Goal: Task Accomplishment & Management: Manage account settings

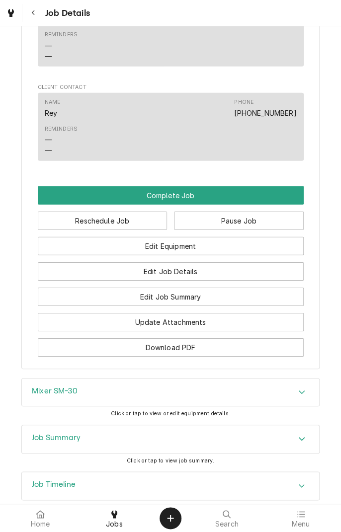
scroll to position [886, 0]
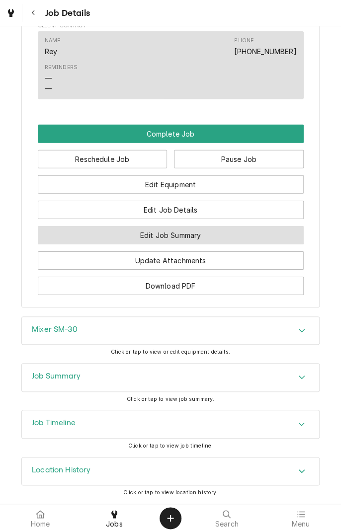
click at [219, 244] on button "Edit Job Summary" at bounding box center [171, 235] width 266 height 18
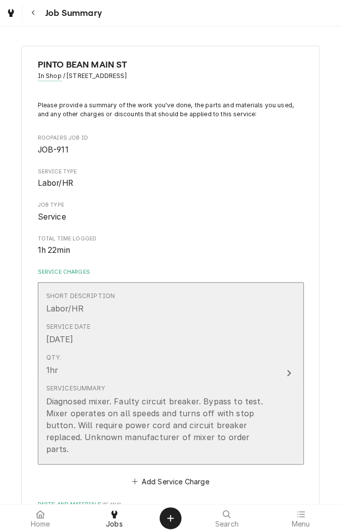
click at [287, 396] on button "Short Description Labor/HR Service Date Sep 13, 2025 Qty. 1hr Service Summary D…" at bounding box center [171, 373] width 266 height 182
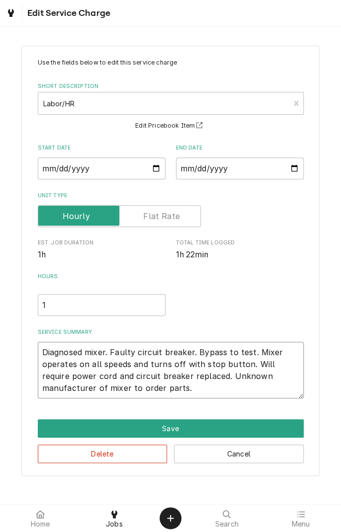
click at [149, 390] on textarea "Diagnosed mixer. Faulty circuit breaker. Bypass to test. Mixer operates on all …" at bounding box center [171, 370] width 266 height 57
type textarea "x"
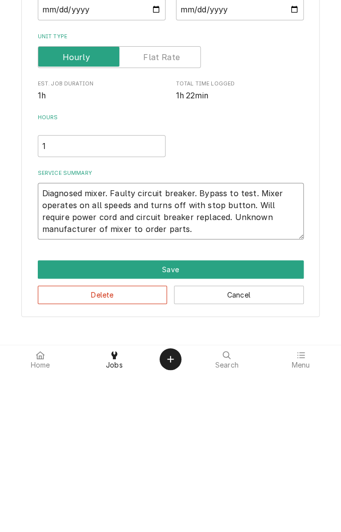
type textarea "Diagnosed mixer. Faulty circuit breaker. Bypass to test. Mixer operates on all …"
type textarea "x"
type textarea "Diagnosed mixer. Faulty circuit breaker. Bypass to test. Mixer operates on all …"
type textarea "x"
type textarea "Diagnosed mixer. Faulty circuit breaker. Bypass to test. Mixer operates on all …"
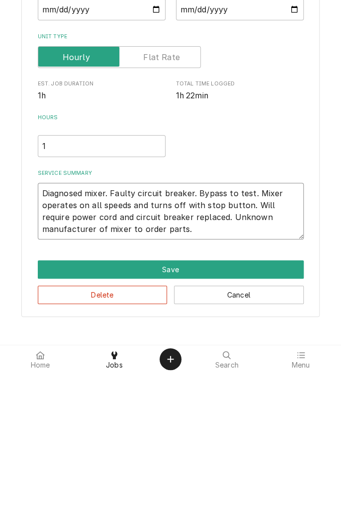
type textarea "x"
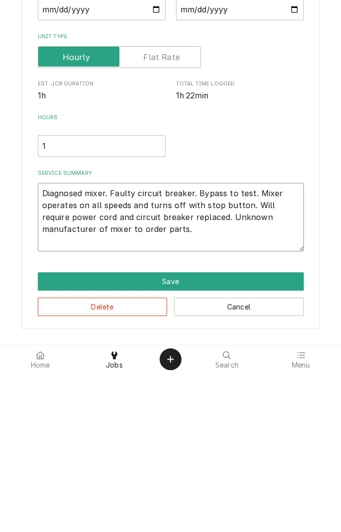
type textarea "Diagnosed mixer. Faulty circuit breaker. Bypass to test. Mixer operates on all …"
type textarea "x"
type textarea "Diagnosed mixer. Faulty circuit breaker. Bypass to test. Mixer operates on all …"
type textarea "x"
type textarea "Diagnosed mixer. Faulty circuit breaker. Bypass to test. Mixer operates on all …"
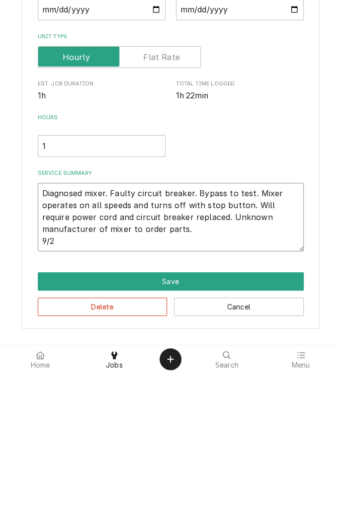
type textarea "x"
type textarea "Diagnosed mixer. Faulty circuit breaker. Bypass to test. Mixer operates on all …"
type textarea "x"
type textarea "Diagnosed mixer. Faulty circuit breaker. Bypass to test. Mixer operates on all …"
type textarea "x"
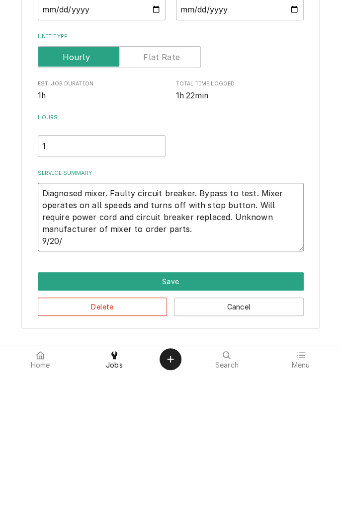
type textarea "Diagnosed mixer. Faulty circuit breaker. Bypass to test. Mixer operates on all …"
type textarea "x"
type textarea "Diagnosed mixer. Faulty circuit breaker. Bypass to test. Mixer operates on all …"
type textarea "x"
type textarea "Diagnosed mixer. Faulty circuit breaker. Bypass to test. Mixer operates on all …"
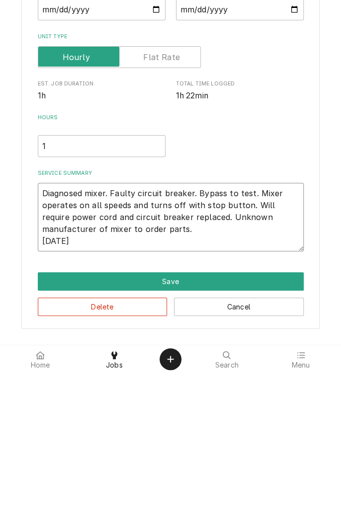
type textarea "x"
type textarea "Diagnosed mixer. Faulty circuit breaker. Bypass to test. Mixer operates on all …"
type textarea "x"
type textarea "Diagnosed mixer. Faulty circuit breaker. Bypass to test. Mixer operates on all …"
type textarea "x"
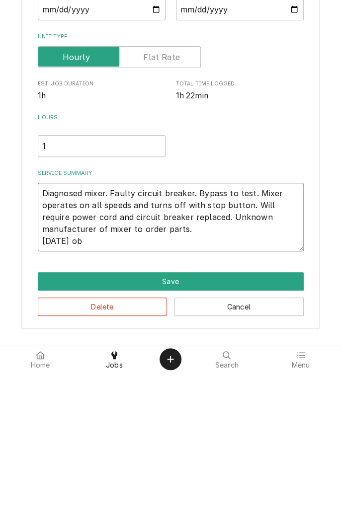
type textarea "Diagnosed mixer. Faulty circuit breaker. Bypass to test. Mixer operates on all …"
type textarea "x"
type textarea "Diagnosed mixer. Faulty circuit breaker. Bypass to test. Mixer operates on all …"
type textarea "x"
type textarea "Diagnosed mixer. Faulty circuit breaker. Bypass to test. Mixer operates on all …"
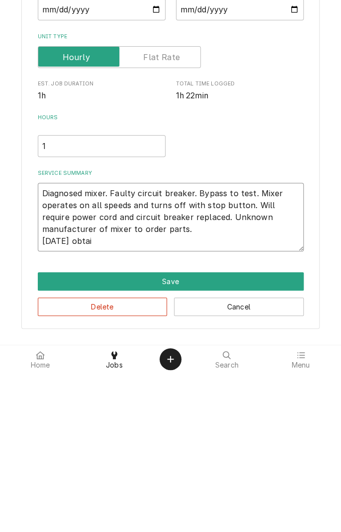
type textarea "x"
type textarea "Diagnosed mixer. Faulty circuit breaker. Bypass to test. Mixer operates on all …"
type textarea "x"
type textarea "Diagnosed mixer. Faulty circuit breaker. Bypass to test. Mixer operates on all …"
type textarea "x"
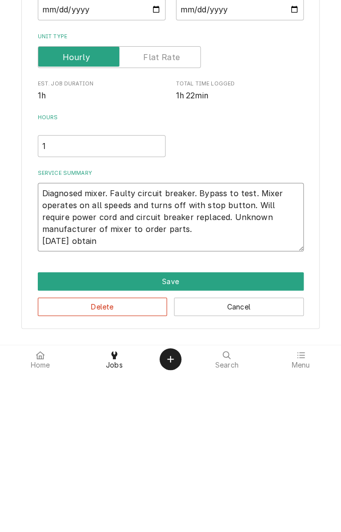
type textarea "Diagnosed mixer. Faulty circuit breaker. Bypass to test. Mixer operates on all …"
type textarea "x"
type textarea "Diagnosed mixer. Faulty circuit breaker. Bypass to test. Mixer operates on all …"
type textarea "x"
type textarea "Diagnosed mixer. Faulty circuit breaker. Bypass to test. Mixer operates on all …"
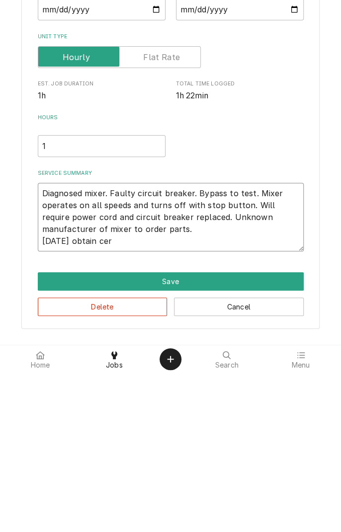
type textarea "x"
type textarea "Diagnosed mixer. Faulty circuit breaker. Bypass to test. Mixer operates on all …"
type textarea "x"
type textarea "Diagnosed mixer. Faulty circuit breaker. Bypass to test. Mixer operates on all …"
type textarea "x"
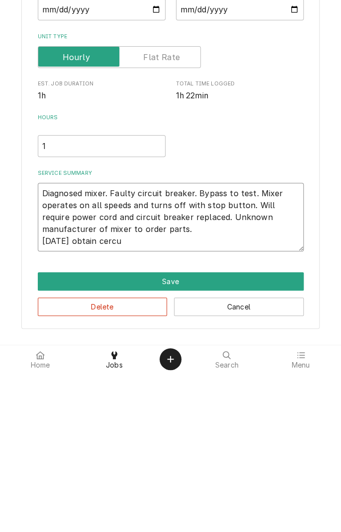
type textarea "Diagnosed mixer. Faulty circuit breaker. Bypass to test. Mixer operates on all …"
type textarea "x"
type textarea "Diagnosed mixer. Faulty circuit breaker. Bypass to test. Mixer operates on all …"
type textarea "x"
type textarea "Diagnosed mixer. Faulty circuit breaker. Bypass to test. Mixer operates on all …"
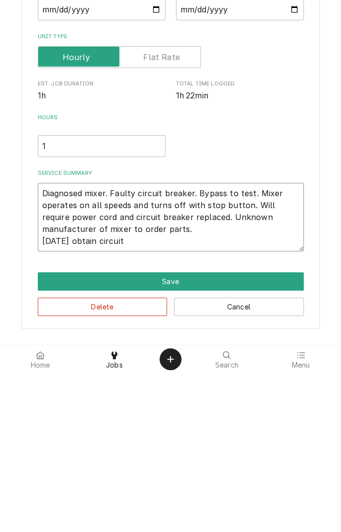
type textarea "x"
type textarea "Diagnosed mixer. Faulty circuit breaker. Bypass to test. Mixer operates on all …"
type textarea "x"
type textarea "Diagnosed mixer. Faulty circuit breaker. Bypass to test. Mixer operates on all …"
type textarea "x"
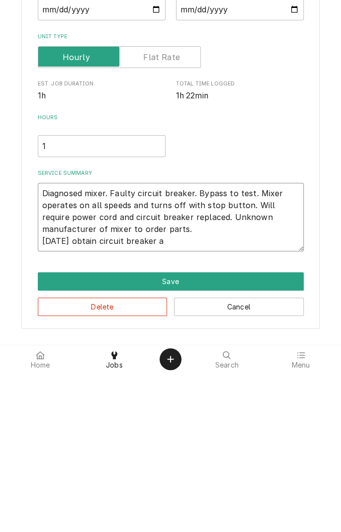
type textarea "Diagnosed mixer. Faulty circuit breaker. Bypass to test. Mixer operates on all …"
type textarea "x"
type textarea "Diagnosed mixer. Faulty circuit breaker. Bypass to test. Mixer operates on all …"
type textarea "x"
type textarea "Diagnosed mixer. Faulty circuit breaker. Bypass to test. Mixer operates on all …"
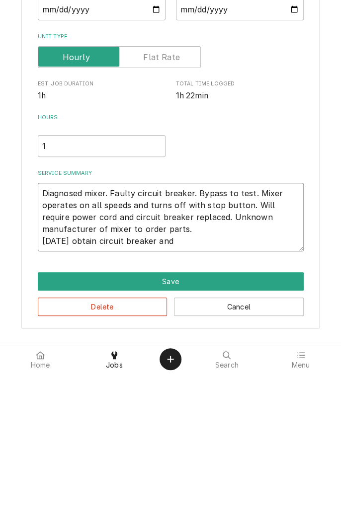
type textarea "x"
type textarea "Diagnosed mixer. Faulty circuit breaker. Bypass to test. Mixer operates on all …"
type textarea "x"
type textarea "Diagnosed mixer. Faulty circuit breaker. Bypass to test. Mixer operates on all …"
type textarea "x"
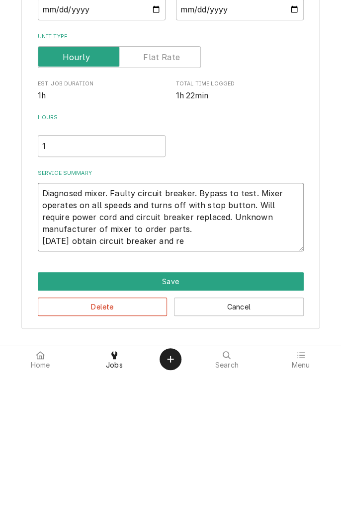
type textarea "Diagnosed mixer. Faulty circuit breaker. Bypass to test. Mixer operates on all …"
type textarea "x"
type textarea "Diagnosed mixer. Faulty circuit breaker. Bypass to test. Mixer operates on all …"
type textarea "x"
type textarea "Diagnosed mixer. Faulty circuit breaker. Bypass to test. Mixer operates on all …"
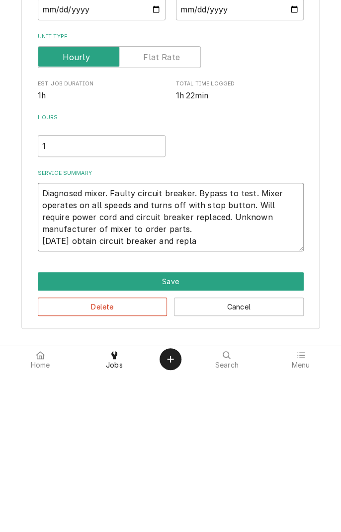
type textarea "x"
type textarea "Diagnosed mixer. Faulty circuit breaker. Bypass to test. Mixer operates on all …"
type textarea "x"
type textarea "Diagnosed mixer. Faulty circuit breaker. Bypass to test. Mixer operates on all …"
type textarea "x"
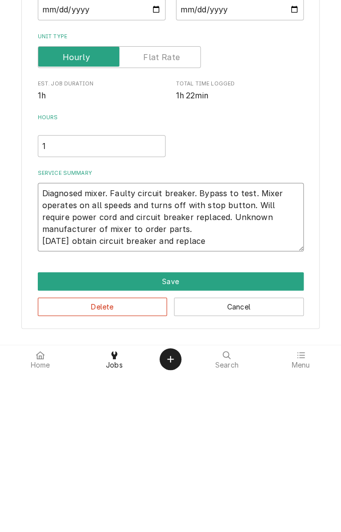
type textarea "Diagnosed mixer. Faulty circuit breaker. Bypass to test. Mixer operates on all …"
type textarea "x"
type textarea "Diagnosed mixer. Faulty circuit breaker. Bypass to test. Mixer operates on all …"
type textarea "x"
type textarea "Diagnosed mixer. Faulty circuit breaker. Bypass to test. Mixer operates on all …"
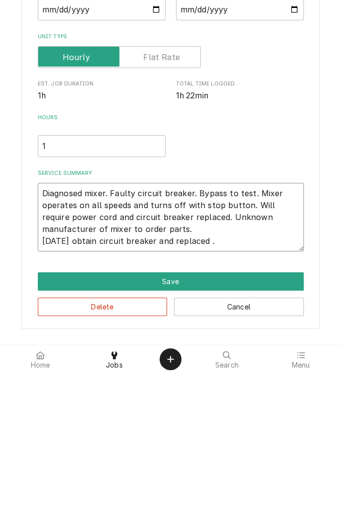
type textarea "x"
type textarea "Diagnosed mixer. Faulty circuit breaker. Bypass to test. Mixer operates on all …"
type textarea "x"
type textarea "Diagnosed mixer. Faulty circuit breaker. Bypass to test. Mixer operates on all …"
type textarea "x"
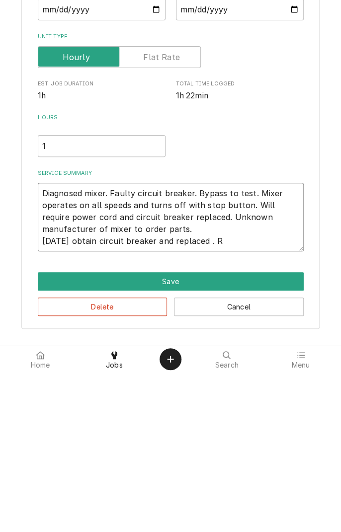
type textarea "Diagnosed mixer. Faulty circuit breaker. Bypass to test. Mixer operates on all …"
type textarea "x"
type textarea "Diagnosed mixer. Faulty circuit breaker. Bypass to test. Mixer operates on all …"
type textarea "x"
type textarea "Diagnosed mixer. Faulty circuit breaker. Bypass to test. Mixer operates on all …"
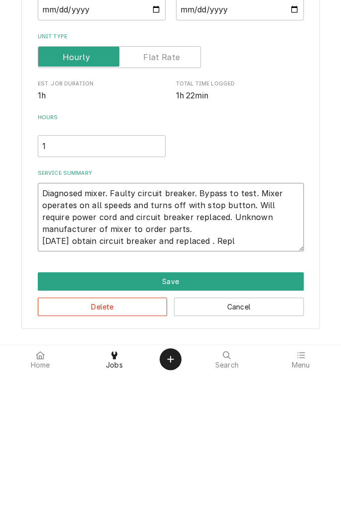
type textarea "x"
type textarea "Diagnosed mixer. Faulty circuit breaker. Bypass to test. Mixer operates on all …"
type textarea "x"
type textarea "Diagnosed mixer. Faulty circuit breaker. Bypass to test. Mixer operates on all …"
type textarea "x"
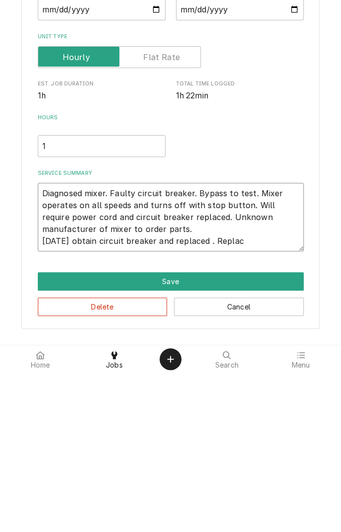
type textarea "Diagnosed mixer. Faulty circuit breaker. Bypass to test. Mixer operates on all …"
type textarea "x"
type textarea "Diagnosed mixer. Faulty circuit breaker. Bypass to test. Mixer operates on all …"
type textarea "x"
type textarea "Diagnosed mixer. Faulty circuit breaker. Bypass to test. Mixer operates on all …"
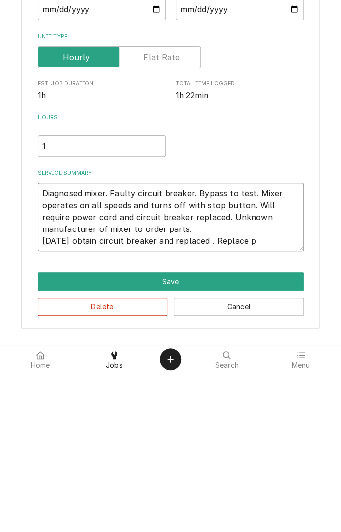
type textarea "x"
type textarea "Diagnosed mixer. Faulty circuit breaker. Bypass to test. Mixer operates on all …"
type textarea "x"
type textarea "Diagnosed mixer. Faulty circuit breaker. Bypass to test. Mixer operates on all …"
type textarea "x"
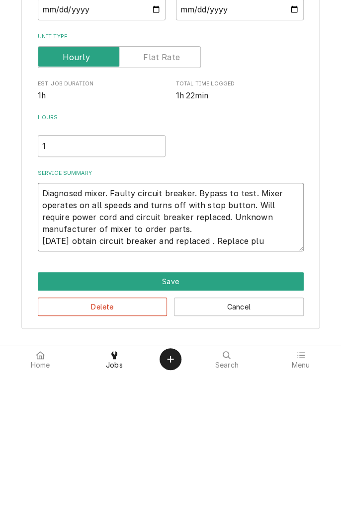
type textarea "Diagnosed mixer. Faulty circuit breaker. Bypass to test. Mixer operates on all …"
type textarea "x"
type textarea "Diagnosed mixer. Faulty circuit breaker. Bypass to test. Mixer operates on all …"
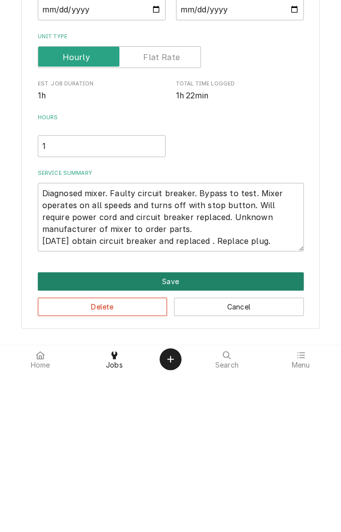
click at [173, 444] on button "Save" at bounding box center [171, 440] width 266 height 18
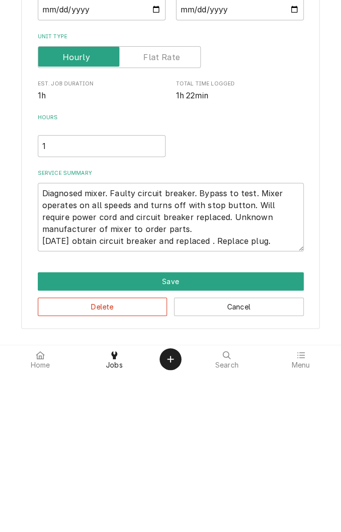
type textarea "x"
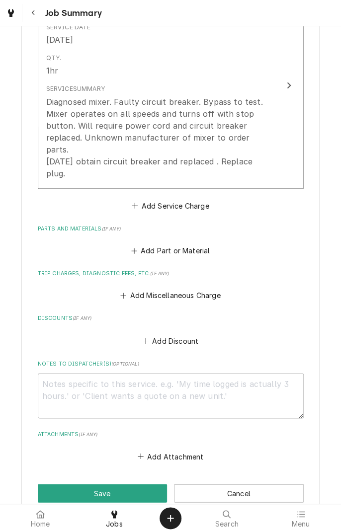
scroll to position [302, 0]
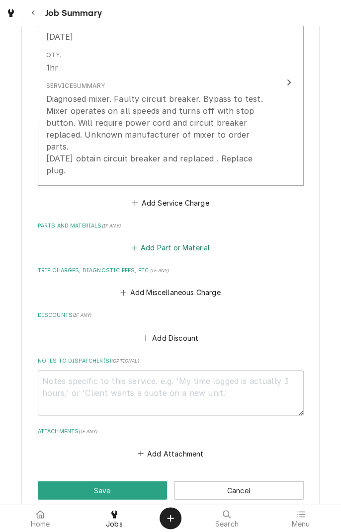
click at [167, 241] on button "Add Part or Material" at bounding box center [170, 248] width 82 height 14
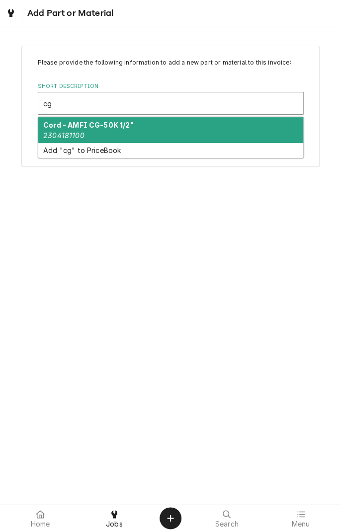
click at [103, 132] on div "Cord - AMFI CG-50K 1/2" 2304181100" at bounding box center [170, 130] width 265 height 26
type input "cg"
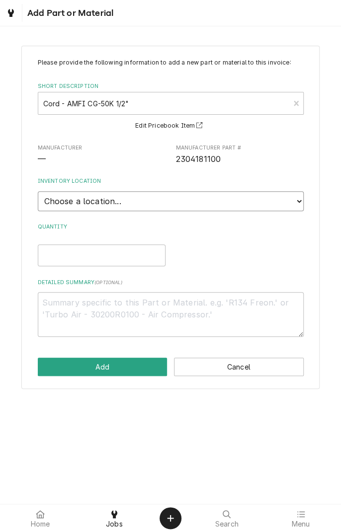
click at [291, 205] on select "Choose a location... Gino's Truck Jason's Truck Skips Service Warehouse" at bounding box center [171, 201] width 266 height 20
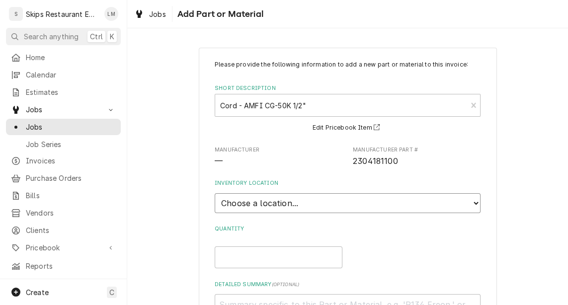
type textarea "x"
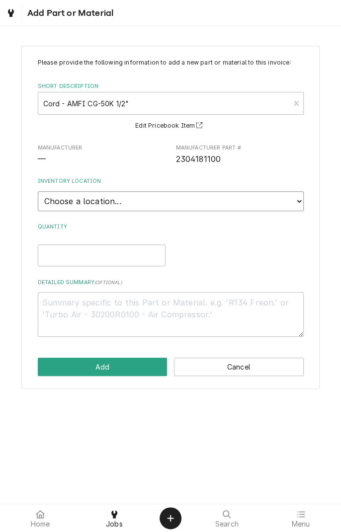
click at [297, 206] on select "Choose a location... Gino's Truck Jason's Truck Skips Service Warehouse" at bounding box center [171, 201] width 266 height 20
select select "171"
click at [38, 191] on select "Choose a location... Gino's Truck Jason's Truck Skips Service Warehouse" at bounding box center [171, 201] width 266 height 20
click at [121, 258] on input "Quantity" at bounding box center [102, 255] width 128 height 22
type textarea "x"
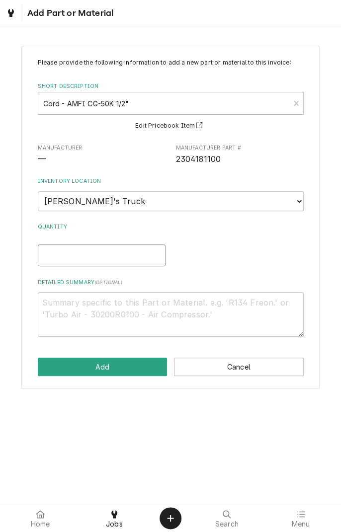
type input "1"
type textarea "x"
click at [295, 205] on select "Choose a location... Gino's Truck Jason's Truck Skips Service Warehouse" at bounding box center [171, 201] width 266 height 20
type textarea "x"
select select "170"
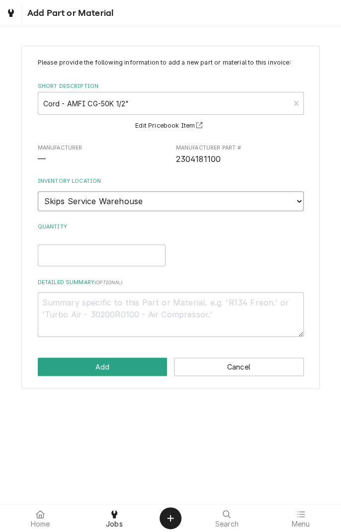
click at [38, 191] on select "Choose a location... Gino's Truck Jason's Truck Skips Service Warehouse" at bounding box center [171, 201] width 266 height 20
click at [113, 254] on input "Quantity" at bounding box center [102, 255] width 128 height 22
type textarea "x"
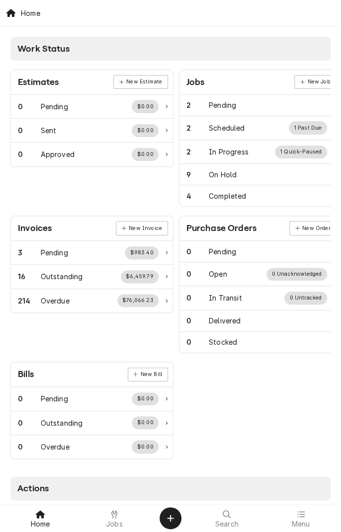
click at [113, 521] on span "Jobs" at bounding box center [114, 524] width 17 height 8
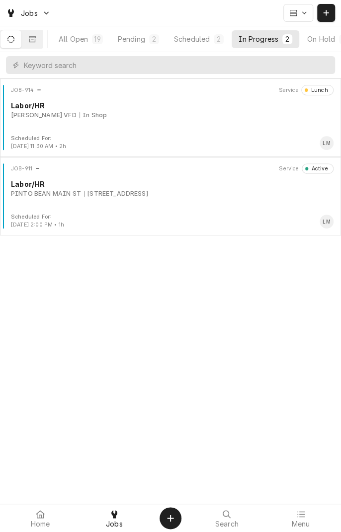
click at [107, 193] on div "[STREET_ADDRESS]" at bounding box center [116, 193] width 64 height 9
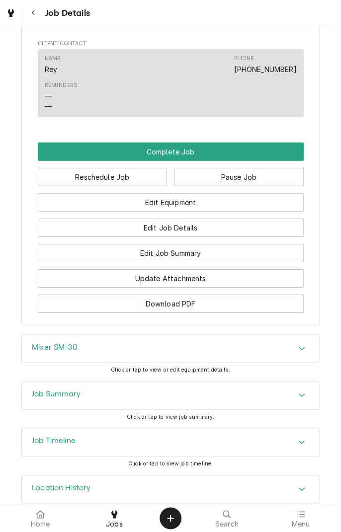
scroll to position [858, 0]
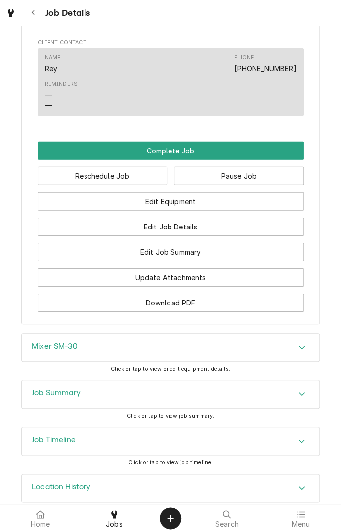
click at [215, 261] on button "Edit Job Summary" at bounding box center [171, 252] width 266 height 18
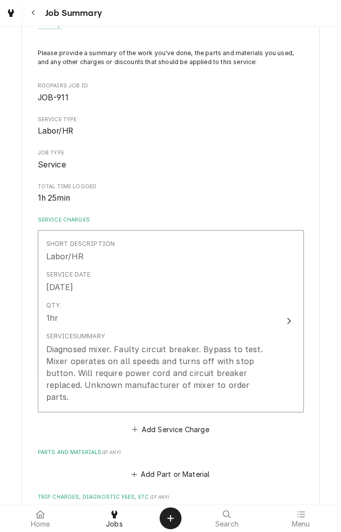
scroll to position [53, 0]
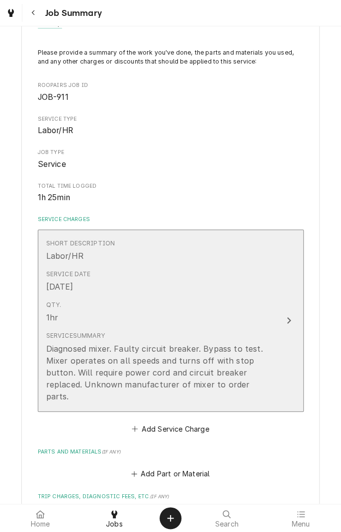
click at [287, 323] on button "Short Description Labor/HR Service Date Sep 13, 2025 Qty. 1hr Service Summary D…" at bounding box center [171, 320] width 266 height 182
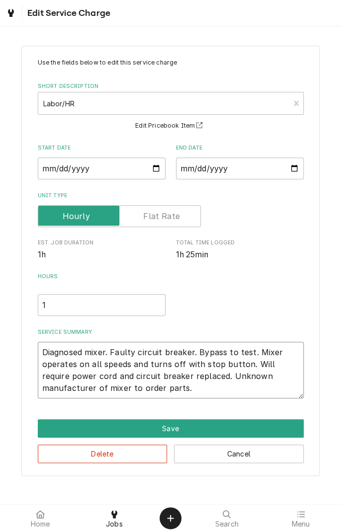
click at [164, 392] on textarea "Diagnosed mixer. Faulty circuit breaker. Bypass to test. Mixer operates on all …" at bounding box center [171, 370] width 266 height 57
type textarea "x"
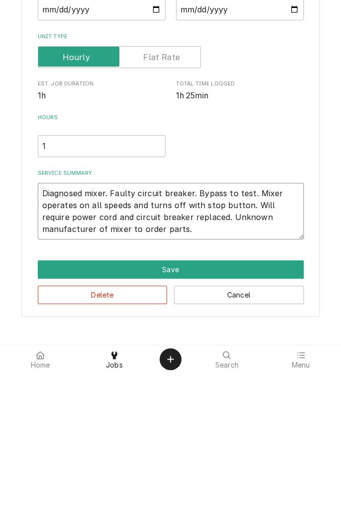
type textarea "Diagnosed mixer. Faulty circuit breaker. Bypass to test. Mixer operates on all …"
type textarea "x"
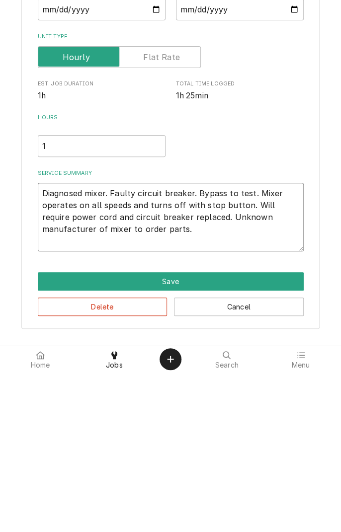
type textarea "Diagnosed mixer. Faulty circuit breaker. Bypass to test. Mixer operates on all …"
type textarea "x"
type textarea "Diagnosed mixer. Faulty circuit breaker. Bypass to test. Mixer operates on all …"
type textarea "x"
type textarea "Diagnosed mixer. Faulty circuit breaker. Bypass to test. Mixer operates on all …"
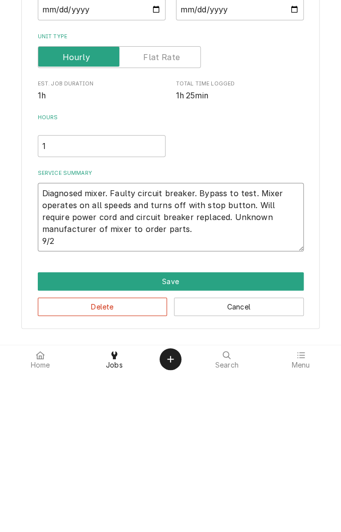
type textarea "x"
type textarea "Diagnosed mixer. Faulty circuit breaker. Bypass to test. Mixer operates on all …"
type textarea "x"
type textarea "Diagnosed mixer. Faulty circuit breaker. Bypass to test. Mixer operates on all …"
type textarea "x"
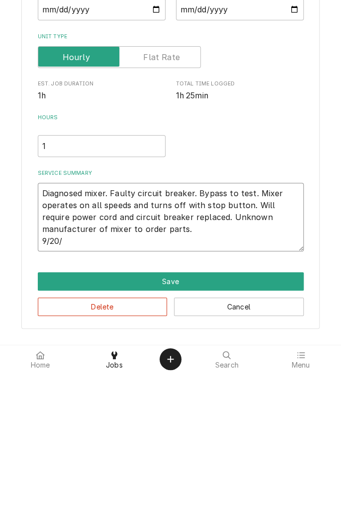
type textarea "Diagnosed mixer. Faulty circuit breaker. Bypass to test. Mixer operates on all …"
type textarea "x"
type textarea "Diagnosed mixer. Faulty circuit breaker. Bypass to test. Mixer operates on all …"
type textarea "x"
type textarea "Diagnosed mixer. Faulty circuit breaker. Bypass to test. Mixer operates on all …"
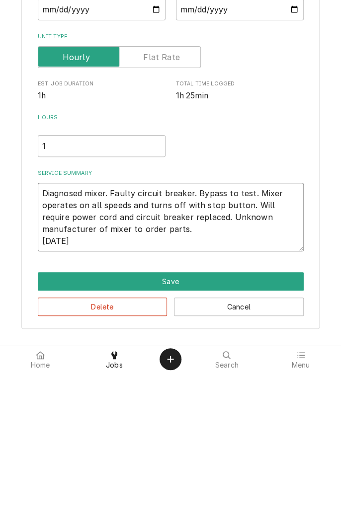
type textarea "x"
type textarea "Diagnosed mixer. Faulty circuit breaker. Bypass to test. Mixer operates on all …"
type textarea "x"
type textarea "Diagnosed mixer. Faulty circuit breaker. Bypass to test. Mixer operates on all …"
type textarea "x"
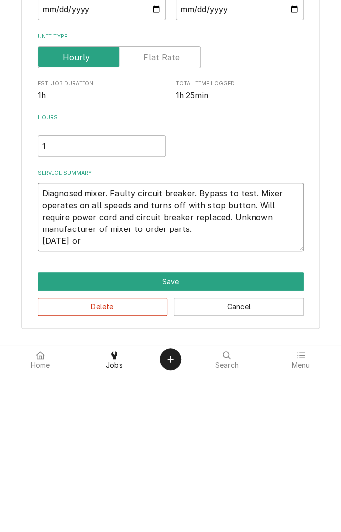
type textarea "Diagnosed mixer. Faulty circuit breaker. Bypass to test. Mixer operates on all …"
type textarea "x"
type textarea "Diagnosed mixer. Faulty circuit breaker. Bypass to test. Mixer operates on all …"
type textarea "x"
type textarea "Diagnosed mixer. Faulty circuit breaker. Bypass to test. Mixer operates on all …"
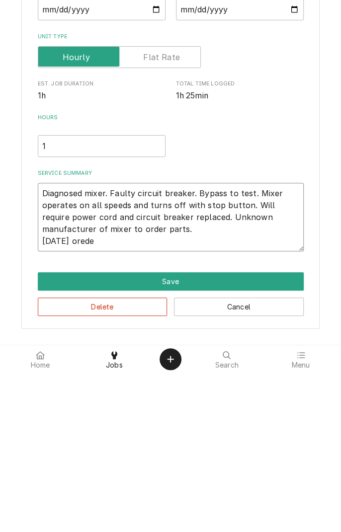
type textarea "x"
type textarea "Diagnosed mixer. Faulty circuit breaker. Bypass to test. Mixer operates on all …"
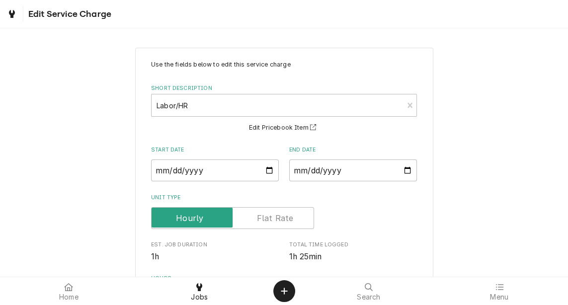
type textarea "x"
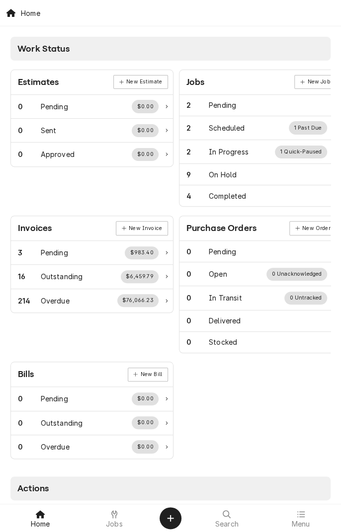
click at [119, 500] on span "Jobs" at bounding box center [114, 524] width 17 height 8
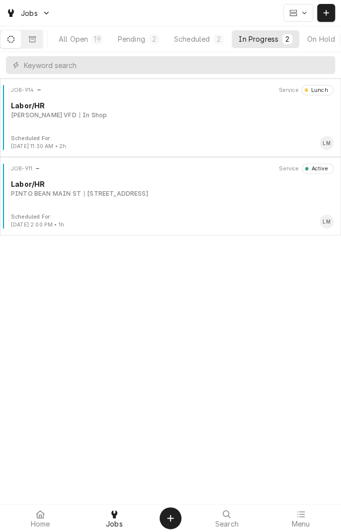
click at [107, 195] on div "1604 Houston Hwy, Victoria, TX 77901" at bounding box center [116, 193] width 64 height 9
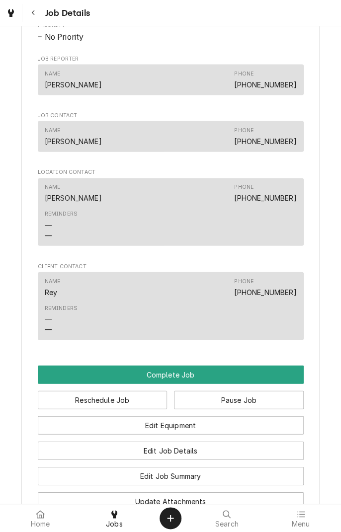
scroll to position [635, 0]
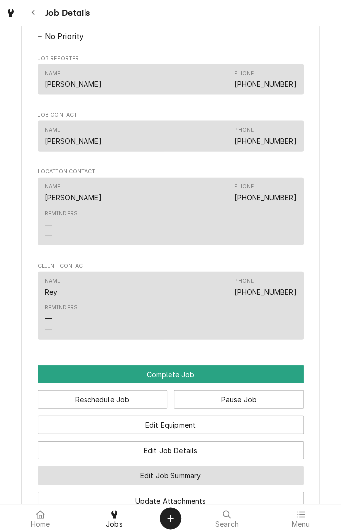
click at [203, 485] on button "Edit Job Summary" at bounding box center [171, 475] width 266 height 18
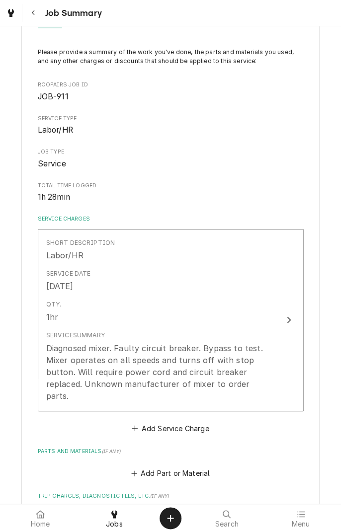
scroll to position [54, 0]
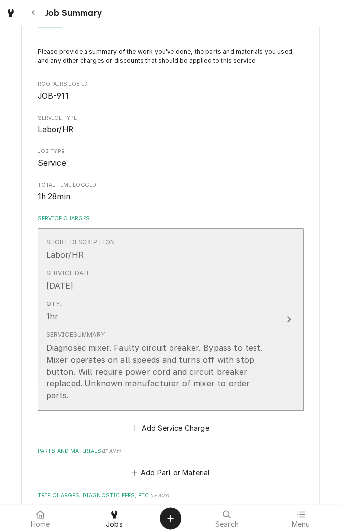
click at [288, 390] on button "Short Description Labor/HR Service Date [DATE] Qty. 1hr Service Summary Diagnos…" at bounding box center [171, 319] width 266 height 182
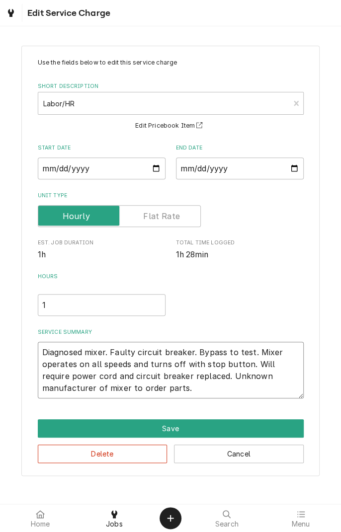
click at [151, 390] on textarea "Diagnosed mixer. Faulty circuit breaker. Bypass to test. Mixer operates on all …" at bounding box center [171, 370] width 266 height 57
type textarea "x"
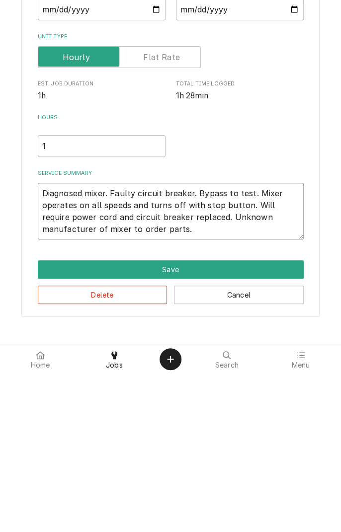
type textarea "Diagnosed mixer. Faulty circuit breaker. Bypass to test. Mixer operates on all …"
type textarea "x"
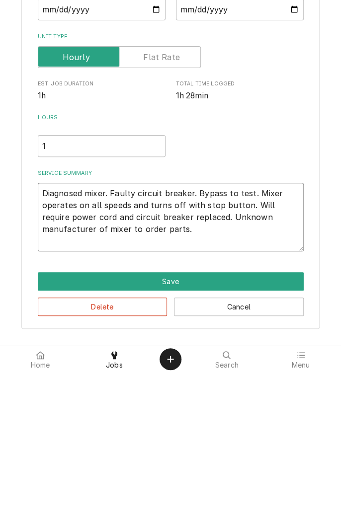
type textarea "Diagnosed mixer. Faulty circuit breaker. Bypass to test. Mixer operates on all …"
type textarea "x"
type textarea "Diagnosed mixer. Faulty circuit breaker. Bypass to test. Mixer operates on all …"
type textarea "x"
type textarea "Diagnosed mixer. Faulty circuit breaker. Bypass to test. Mixer operates on all …"
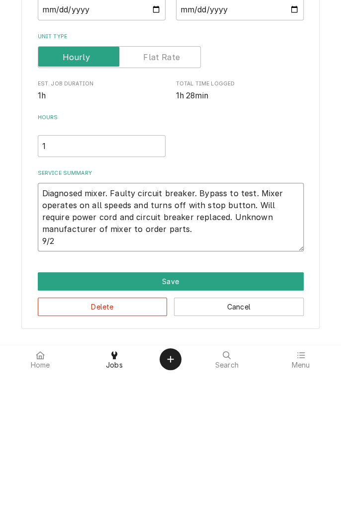
type textarea "x"
type textarea "Diagnosed mixer. Faulty circuit breaker. Bypass to test. Mixer operates on all …"
type textarea "x"
type textarea "Diagnosed mixer. Faulty circuit breaker. Bypass to test. Mixer operates on all …"
type textarea "x"
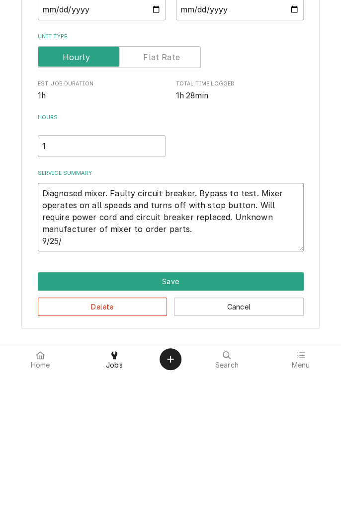
type textarea "Diagnosed mixer. Faulty circuit breaker. Bypass to test. Mixer operates on all …"
type textarea "x"
type textarea "Diagnosed mixer. Faulty circuit breaker. Bypass to test. Mixer operates on all …"
type textarea "x"
type textarea "Diagnosed mixer. Faulty circuit breaker. Bypass to test. Mixer operates on all …"
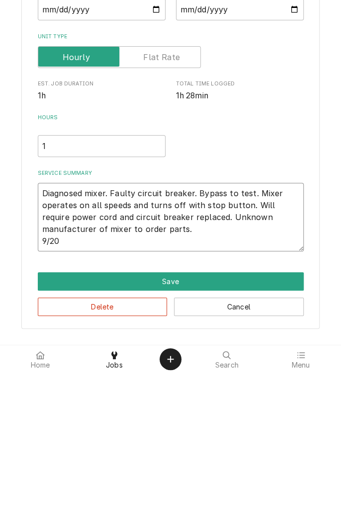
type textarea "x"
type textarea "Diagnosed mixer. Faulty circuit breaker. Bypass to test. Mixer operates on all …"
type textarea "x"
type textarea "Diagnosed mixer. Faulty circuit breaker. Bypass to test. Mixer operates on all …"
type textarea "x"
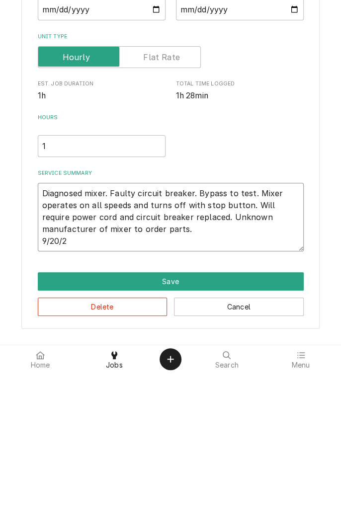
type textarea "Diagnosed mixer. Faulty circuit breaker. Bypass to test. Mixer operates on all …"
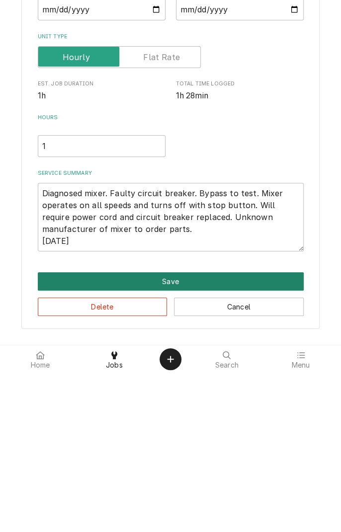
click at [183, 442] on button "Save" at bounding box center [171, 440] width 266 height 18
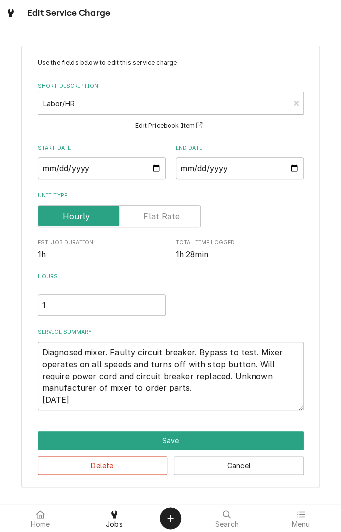
scroll to position [54, 0]
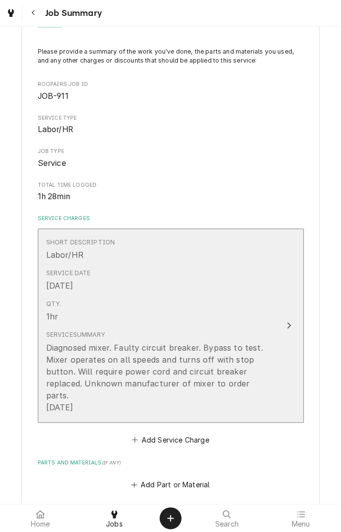
click at [114, 400] on div "Diagnosed mixer. Faulty circuit breaker. Bypass to test. Mixer operates on all …" at bounding box center [160, 378] width 228 height 72
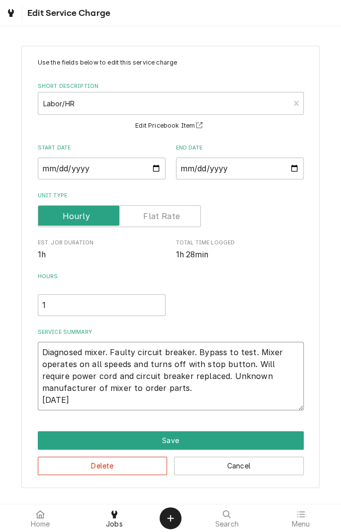
click at [123, 402] on textarea "Diagnosed mixer. Faulty circuit breaker. Bypass to test. Mixer operates on all …" at bounding box center [171, 376] width 266 height 69
type textarea "x"
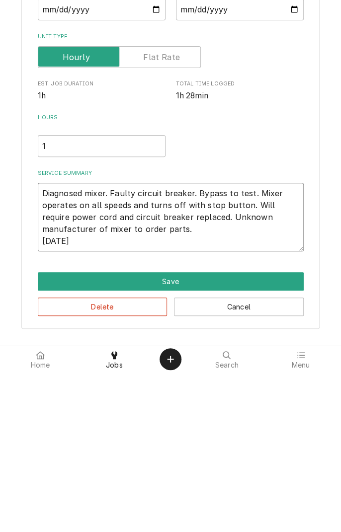
type textarea "Diagnosed mixer. Faulty circuit breaker. Bypass to test. Mixer operates on all …"
type textarea "x"
type textarea "Diagnosed mixer. Faulty circuit breaker. Bypass to test. Mixer operates on all …"
type textarea "x"
type textarea "Diagnosed mixer. Faulty circuit breaker. Bypass to test. Mixer operates on all …"
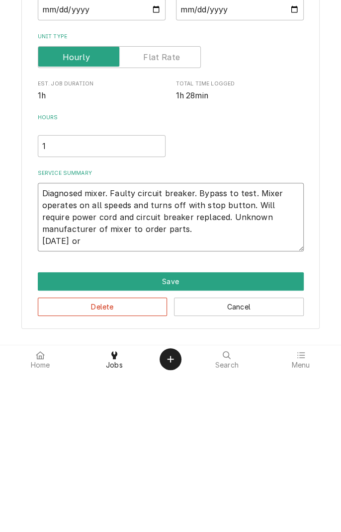
type textarea "x"
type textarea "Diagnosed mixer. Faulty circuit breaker. Bypass to test. Mixer operates on all …"
type textarea "x"
type textarea "Diagnosed mixer. Faulty circuit breaker. Bypass to test. Mixer operates on all …"
type textarea "x"
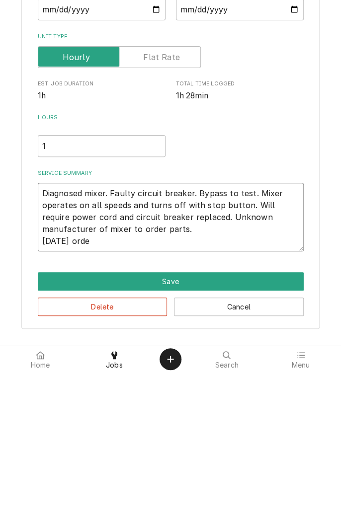
type textarea "Diagnosed mixer. Faulty circuit breaker. Bypass to test. Mixer operates on all …"
type textarea "x"
type textarea "Diagnosed mixer. Faulty circuit breaker. Bypass to test. Mixer operates on all …"
type textarea "x"
type textarea "Diagnosed mixer. Faulty circuit breaker. Bypass to test. Mixer operates on all …"
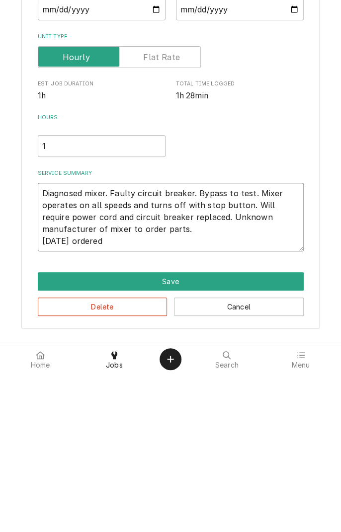
type textarea "x"
type textarea "Diagnosed mixer. Faulty circuit breaker. Bypass to test. Mixer operates on all …"
type textarea "x"
type textarea "Diagnosed mixer. Faulty circuit breaker. Bypass to test. Mixer operates on all …"
type textarea "x"
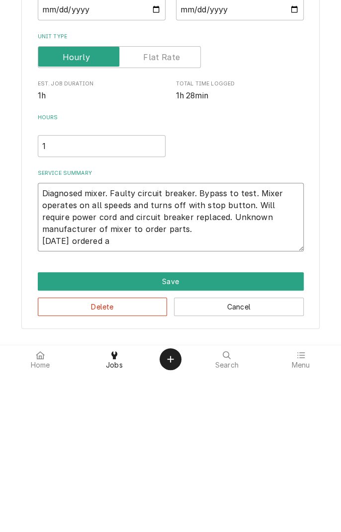
type textarea "Diagnosed mixer. Faulty circuit breaker. Bypass to test. Mixer operates on all …"
type textarea "x"
type textarea "Diagnosed mixer. Faulty circuit breaker. Bypass to test. Mixer operates on all …"
type textarea "x"
type textarea "Diagnosed mixer. Faulty circuit breaker. Bypass to test. Mixer operates on all …"
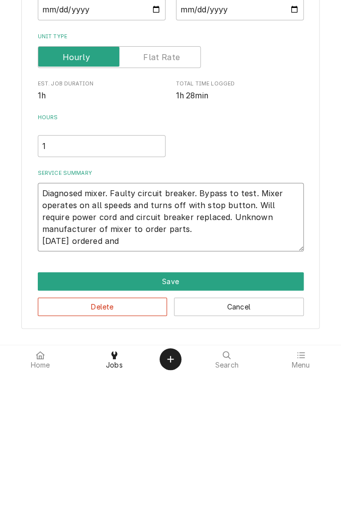
type textarea "x"
type textarea "Diagnosed mixer. Faulty circuit breaker. Bypass to test. Mixer operates on all …"
type textarea "x"
type textarea "Diagnosed mixer. Faulty circuit breaker. Bypass to test. Mixer operates on all …"
type textarea "x"
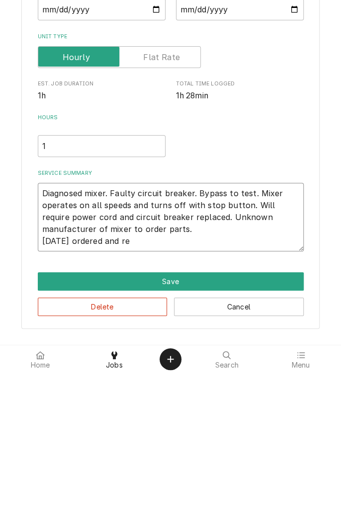
type textarea "Diagnosed mixer. Faulty circuit breaker. Bypass to test. Mixer operates on all …"
type textarea "x"
type textarea "Diagnosed mixer. Faulty circuit breaker. Bypass to test. Mixer operates on all …"
type textarea "x"
type textarea "Diagnosed mixer. Faulty circuit breaker. Bypass to test. Mixer operates on all …"
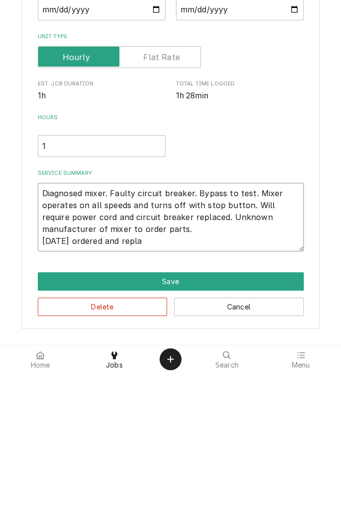
type textarea "x"
type textarea "Diagnosed mixer. Faulty circuit breaker. Bypass to test. Mixer operates on all …"
type textarea "x"
type textarea "Diagnosed mixer. Faulty circuit breaker. Bypass to test. Mixer operates on all …"
type textarea "x"
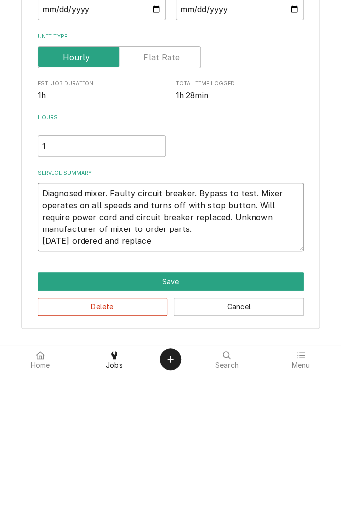
type textarea "Diagnosed mixer. Faulty circuit breaker. Bypass to test. Mixer operates on all …"
type textarea "x"
type textarea "Diagnosed mixer. Faulty circuit breaker. Bypass to test. Mixer operates on all …"
type textarea "x"
type textarea "Diagnosed mixer. Faulty circuit breaker. Bypass to test. Mixer operates on all …"
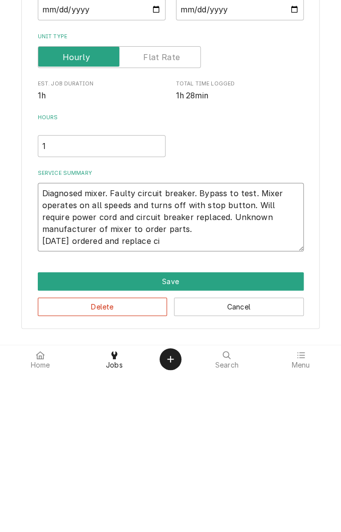
type textarea "x"
type textarea "Diagnosed mixer. Faulty circuit breaker. Bypass to test. Mixer operates on all …"
type textarea "x"
type textarea "Diagnosed mixer. Faulty circuit breaker. Bypass to test. Mixer operates on all …"
type textarea "x"
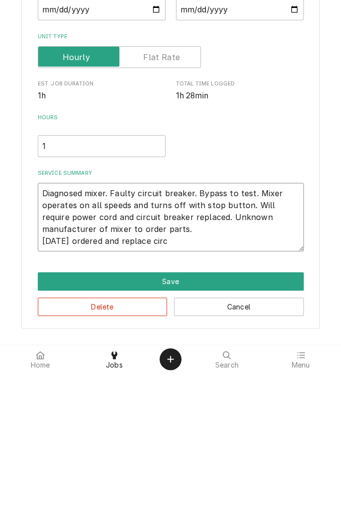
type textarea "Diagnosed mixer. Faulty circuit breaker. Bypass to test. Mixer operates on all …"
type textarea "x"
type textarea "Diagnosed mixer. Faulty circuit breaker. Bypass to test. Mixer operates on all …"
type textarea "x"
type textarea "Diagnosed mixer. Faulty circuit breaker. Bypass to test. Mixer operates on all …"
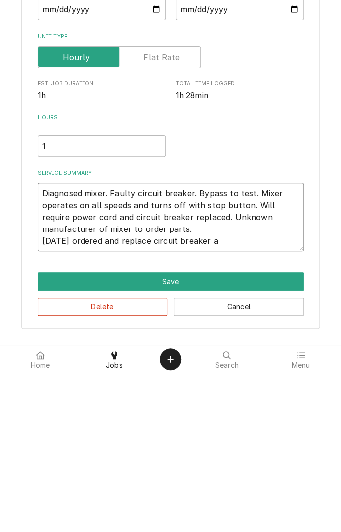
type textarea "x"
type textarea "Diagnosed mixer. Faulty circuit breaker. Bypass to test. Mixer operates on all …"
type textarea "x"
type textarea "Diagnosed mixer. Faulty circuit breaker. Bypass to test. Mixer operates on all …"
type textarea "x"
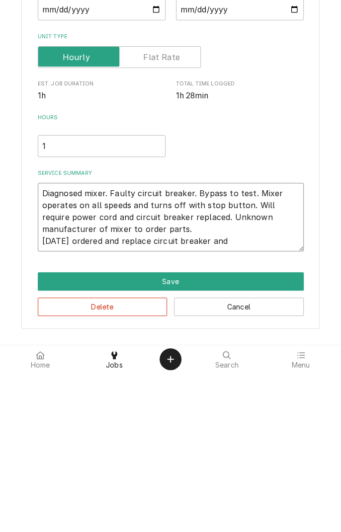
type textarea "Diagnosed mixer. Faulty circuit breaker. Bypass to test. Mixer operates on all …"
type textarea "x"
type textarea "Diagnosed mixer. Faulty circuit breaker. Bypass to test. Mixer operates on all …"
type textarea "x"
type textarea "Diagnosed mixer. Faulty circuit breaker. Bypass to test. Mixer operates on all …"
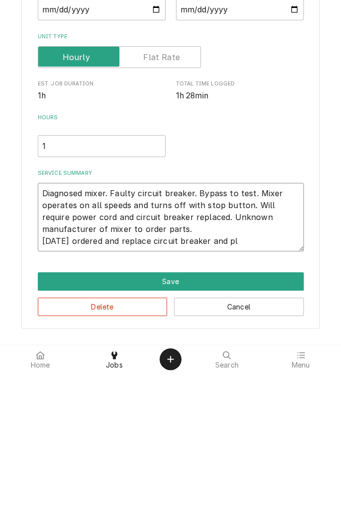
type textarea "x"
type textarea "Diagnosed mixer. Faulty circuit breaker. Bypass to test. Mixer operates on all …"
type textarea "x"
type textarea "Diagnosed mixer. Faulty circuit breaker. Bypass to test. Mixer operates on all …"
type textarea "x"
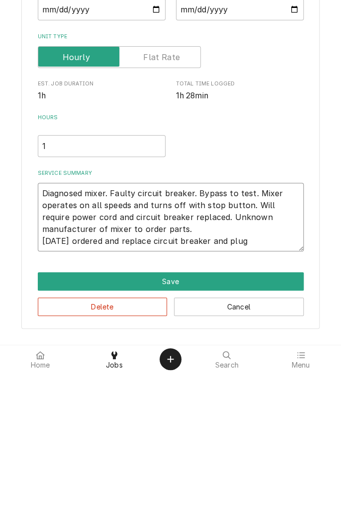
type textarea "Diagnosed mixer. Faulty circuit breaker. Bypass to test. Mixer operates on all …"
type textarea "x"
type textarea "Diagnosed mixer. Faulty circuit breaker. Bypass to test. Mixer operates on all …"
type textarea "x"
type textarea "Diagnosed mixer. Faulty circuit breaker. Bypass to test. Mixer operates on all …"
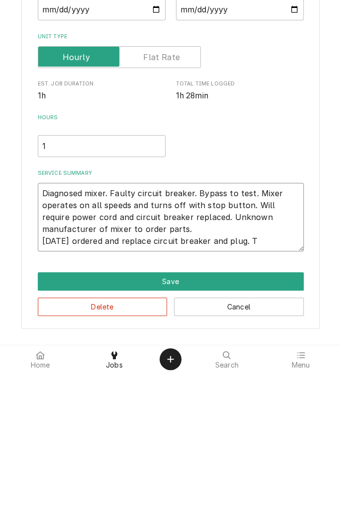
type textarea "x"
type textarea "Diagnosed mixer. Faulty circuit breaker. Bypass to test. Mixer operates on all …"
type textarea "x"
type textarea "Diagnosed mixer. Faulty circuit breaker. Bypass to test. Mixer operates on all …"
type textarea "x"
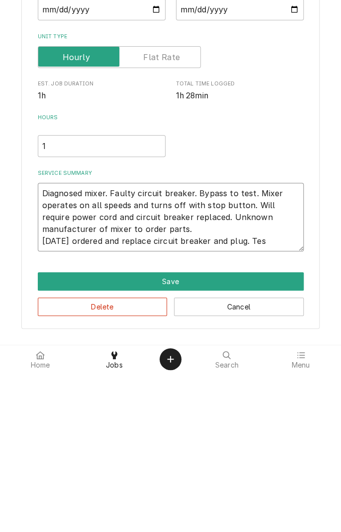
type textarea "Diagnosed mixer. Faulty circuit breaker. Bypass to test. Mixer operates on all …"
type textarea "x"
type textarea "Diagnosed mixer. Faulty circuit breaker. Bypass to test. Mixer operates on all …"
type textarea "x"
type textarea "Diagnosed mixer. Faulty circuit breaker. Bypass to test. Mixer operates on all …"
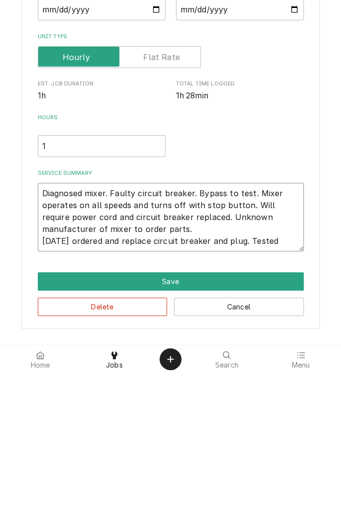
type textarea "x"
type textarea "Diagnosed mixer. Faulty circuit breaker. Bypass to test. Mixer operates on all …"
type textarea "x"
type textarea "Diagnosed mixer. Faulty circuit breaker. Bypass to test. Mixer operates on all …"
type textarea "x"
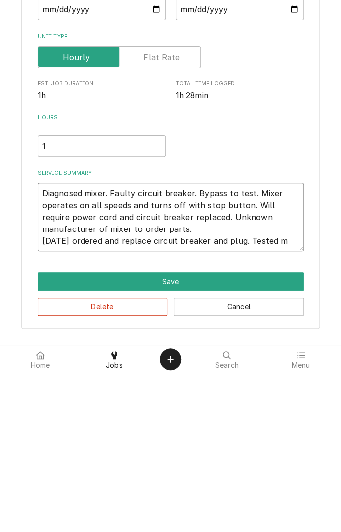
type textarea "Diagnosed mixer. Faulty circuit breaker. Bypass to test. Mixer operates on all …"
type textarea "x"
type textarea "Diagnosed mixer. Faulty circuit breaker. Bypass to test. Mixer operates on all …"
type textarea "x"
type textarea "Diagnosed mixer. Faulty circuit breaker. Bypass to test. Mixer operates on all …"
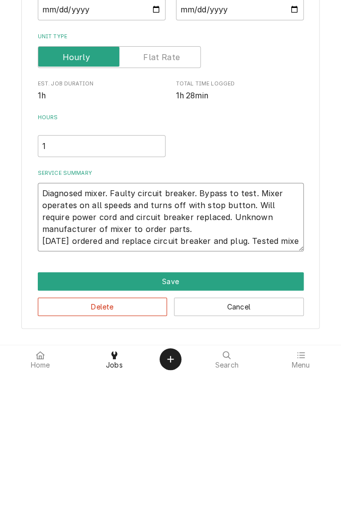
type textarea "x"
type textarea "Diagnosed mixer. Faulty circuit breaker. Bypass to test. Mixer operates on all …"
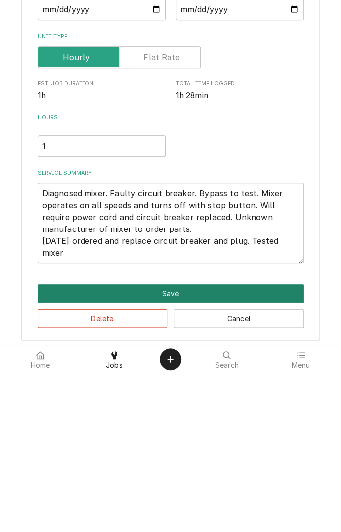
click at [205, 455] on button "Save" at bounding box center [171, 452] width 266 height 18
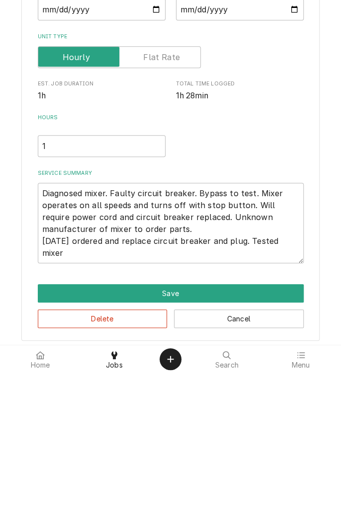
type textarea "x"
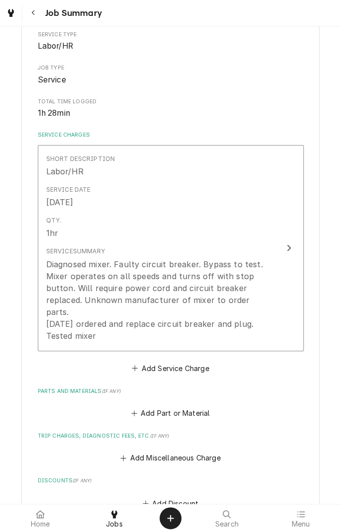
scroll to position [145, 0]
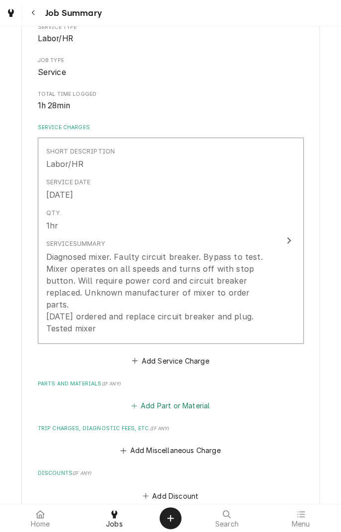
click at [181, 399] on button "Add Part or Material" at bounding box center [170, 406] width 82 height 14
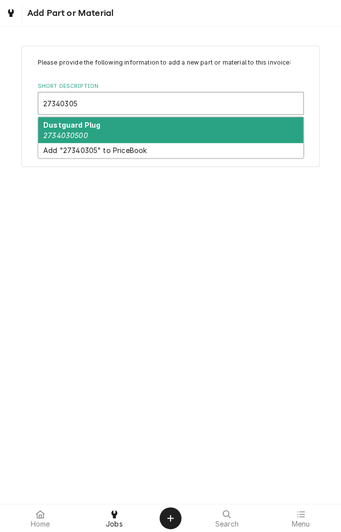
click at [94, 134] on div "Dustguard Plug 2734030500" at bounding box center [170, 130] width 265 height 26
type input "27340305"
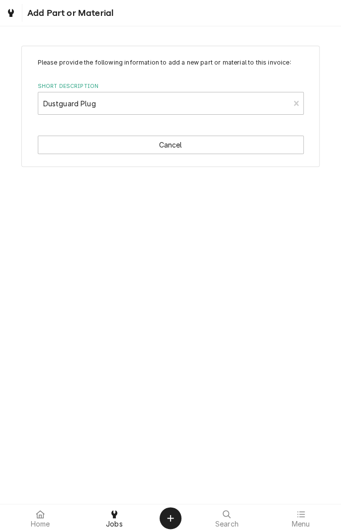
type textarea "x"
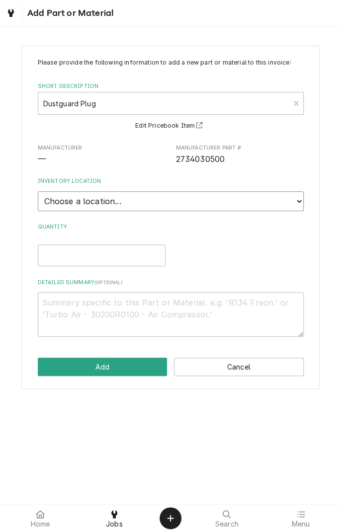
click at [295, 205] on select "Choose a location... Gino's Truck Jason's Truck Skips Service Warehouse" at bounding box center [171, 201] width 266 height 20
select select "171"
click at [38, 191] on select "Choose a location... Gino's Truck Jason's Truck Skips Service Warehouse" at bounding box center [171, 201] width 266 height 20
click at [114, 256] on input "Quantity" at bounding box center [102, 255] width 128 height 22
type textarea "x"
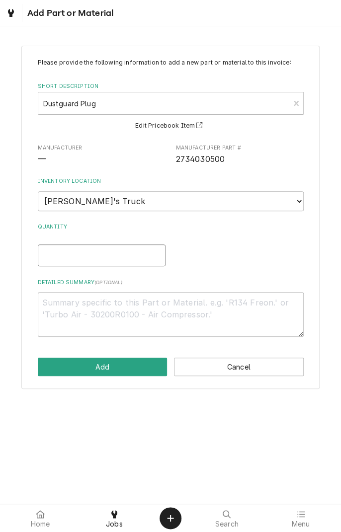
type input "1"
type textarea "x"
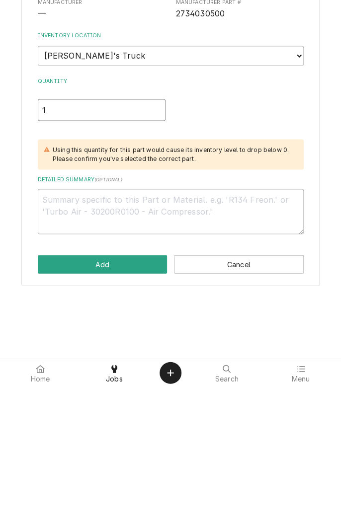
type input "1"
click at [238, 348] on textarea "Detailed Summary ( optional )" at bounding box center [171, 356] width 266 height 45
type textarea "x"
type textarea "P"
type textarea "x"
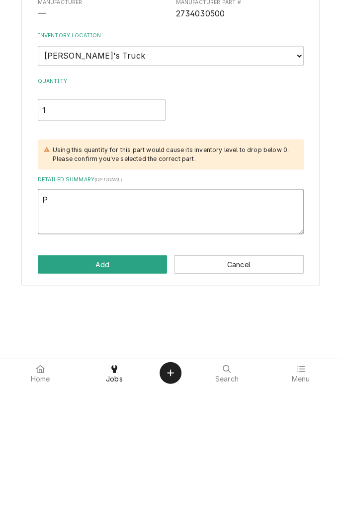
type textarea "Pl"
type textarea "x"
type textarea "Plu"
type textarea "x"
type textarea "Plug"
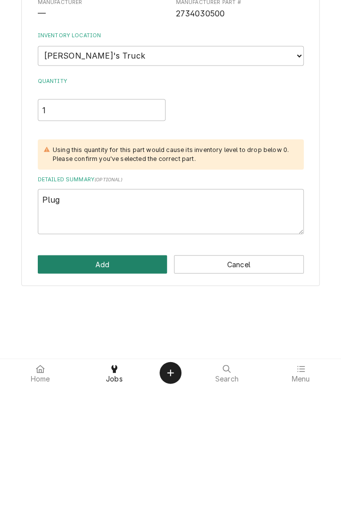
click at [121, 411] on button "Add" at bounding box center [103, 409] width 130 height 18
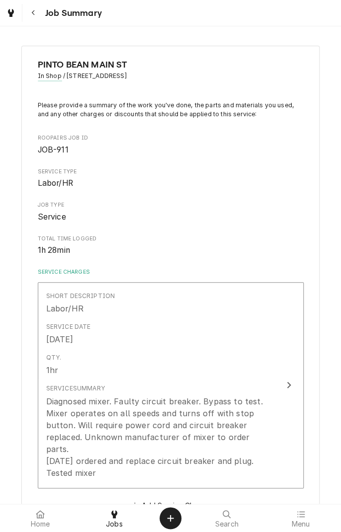
scroll to position [145, 0]
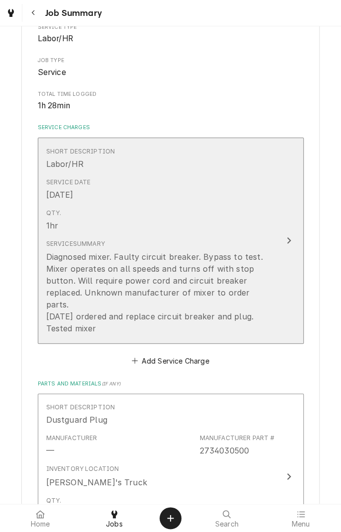
click at [295, 287] on button "Short Description Labor/HR Service Date Sep 13, 2025 Qty. 1hr Service Summary D…" at bounding box center [171, 241] width 266 height 206
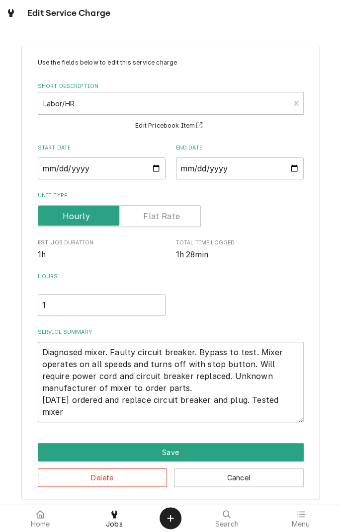
scroll to position [4, 0]
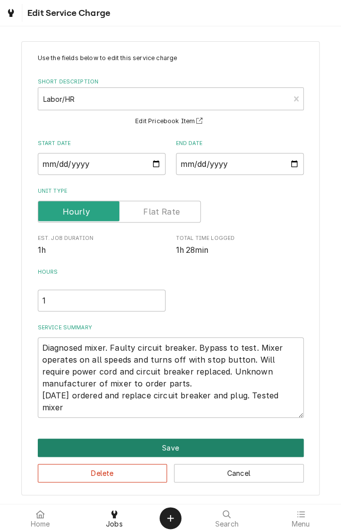
click at [181, 450] on button "Save" at bounding box center [171, 448] width 266 height 18
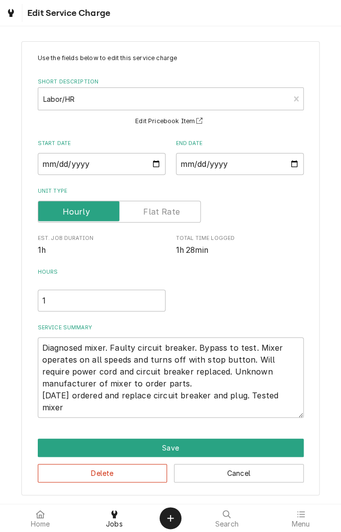
type textarea "x"
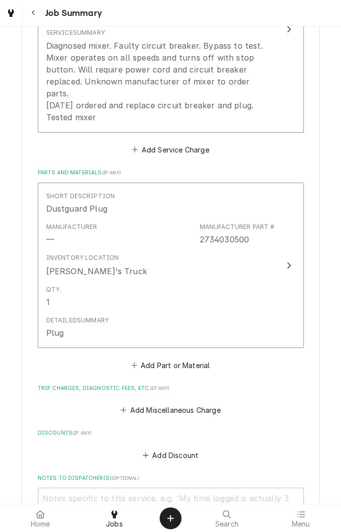
scroll to position [365, 0]
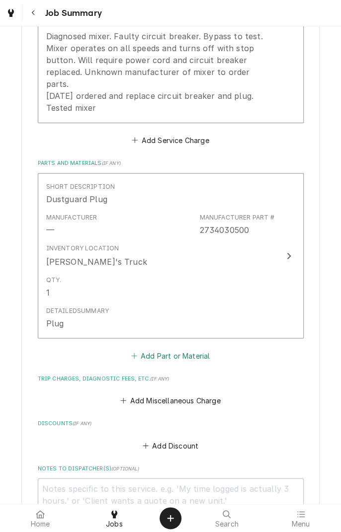
click at [191, 348] on button "Add Part or Material" at bounding box center [170, 355] width 82 height 14
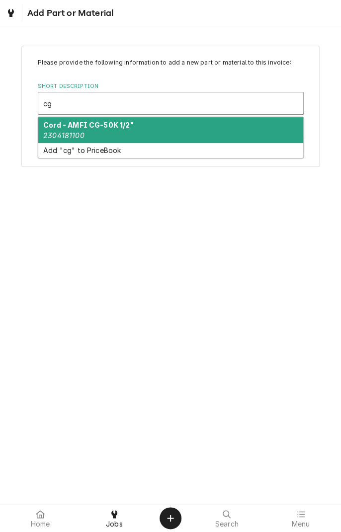
click at [96, 133] on div "Cord - AMFI CG-50K 1/2" 2304181100" at bounding box center [170, 130] width 265 height 26
type input "cg"
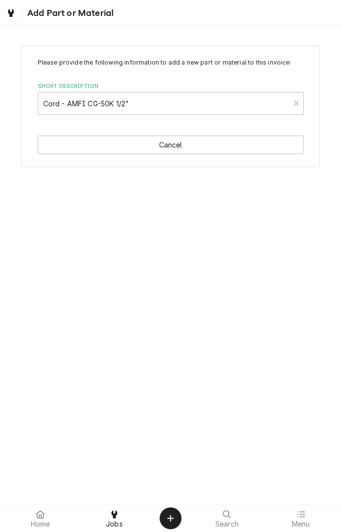
type textarea "x"
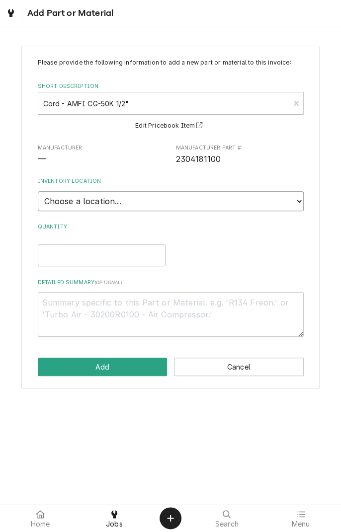
click at [296, 207] on select "Choose a location... Gino's Truck Jason's Truck Skips Service Warehouse" at bounding box center [171, 201] width 266 height 20
select select "170"
click at [38, 191] on select "Choose a location... Gino's Truck Jason's Truck Skips Service Warehouse" at bounding box center [171, 201] width 266 height 20
click at [133, 259] on input "Quantity" at bounding box center [102, 255] width 128 height 22
type textarea "x"
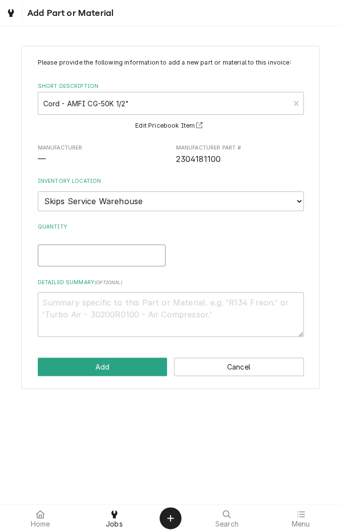
type input "1"
type textarea "x"
type input "1"
click at [225, 307] on textarea "Detailed Summary ( optional )" at bounding box center [171, 314] width 266 height 45
type textarea "x"
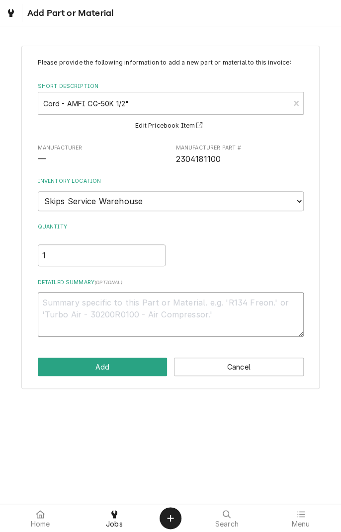
type textarea "C"
type textarea "x"
type textarea "Co"
type textarea "x"
type textarea "Cor"
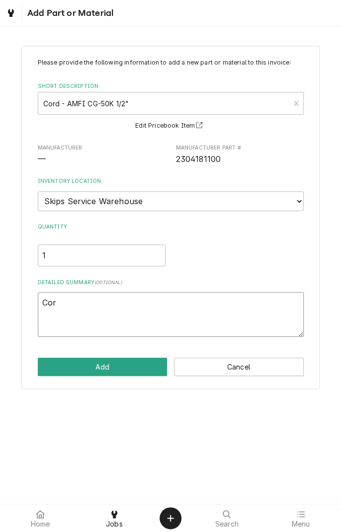
type textarea "x"
type textarea "Cord"
type textarea "x"
type textarea "Cord"
type textarea "x"
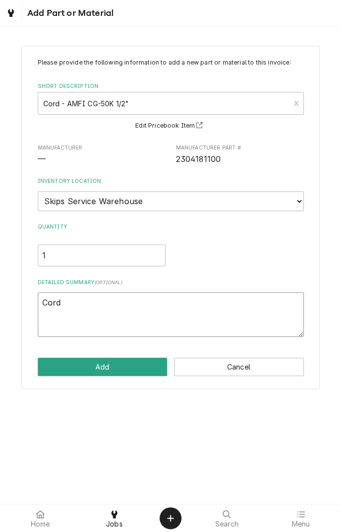
type textarea "Cord g"
type textarea "x"
type textarea "Cord gr"
type textarea "x"
type textarea "Cord gri"
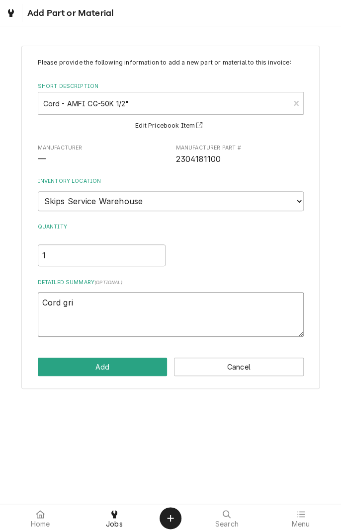
type textarea "x"
type textarea "Cord grip"
type textarea "x"
type textarea "Cord grip"
type textarea "x"
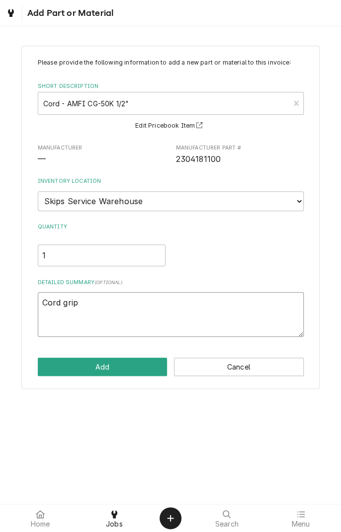
type textarea "Cord grip k"
type textarea "x"
type textarea "Cord grip ki"
type textarea "x"
type textarea "Cord grip kit"
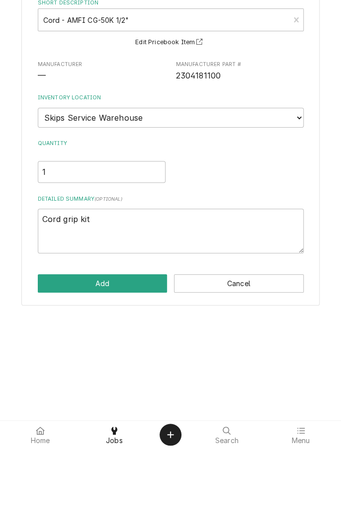
click at [128, 371] on button "Add" at bounding box center [103, 367] width 130 height 18
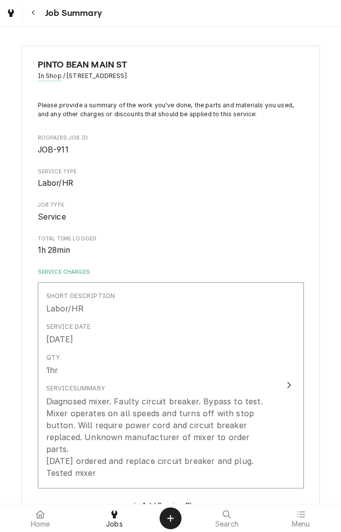
scroll to position [365, 0]
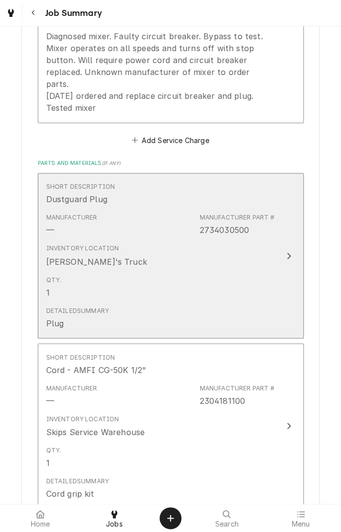
click at [287, 252] on icon "Update Line Item" at bounding box center [288, 256] width 5 height 8
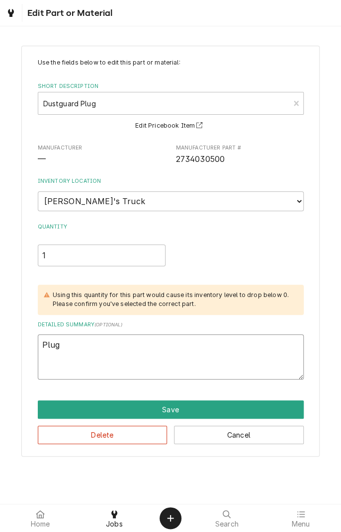
click at [79, 349] on textarea "Plug" at bounding box center [171, 356] width 266 height 45
type textarea "x"
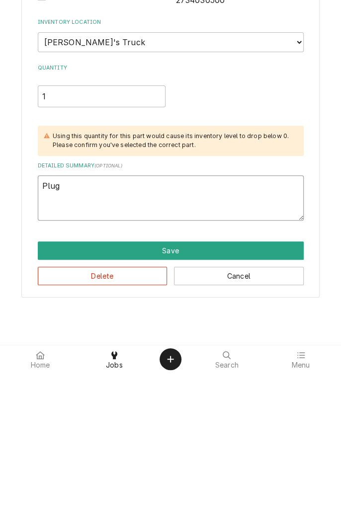
type textarea "Plu"
type textarea "x"
type textarea "Pl"
type textarea "x"
type textarea "P"
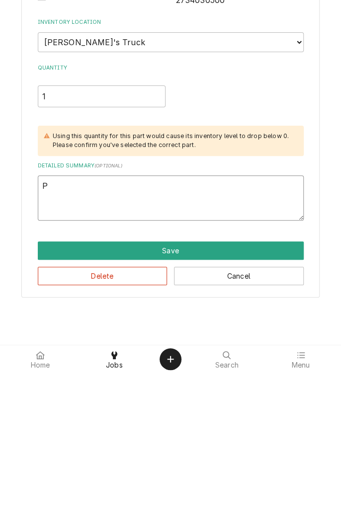
type textarea "x"
type textarea "D"
type textarea "x"
type textarea "Du"
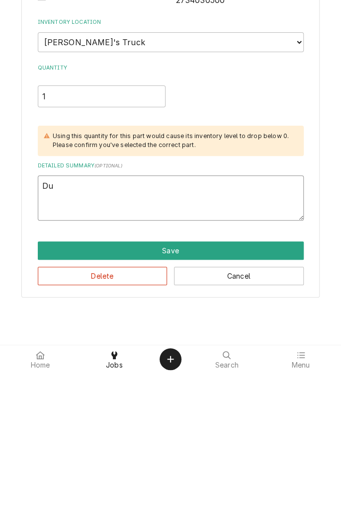
type textarea "x"
type textarea "Dus"
type textarea "x"
type textarea "Dust"
type textarea "x"
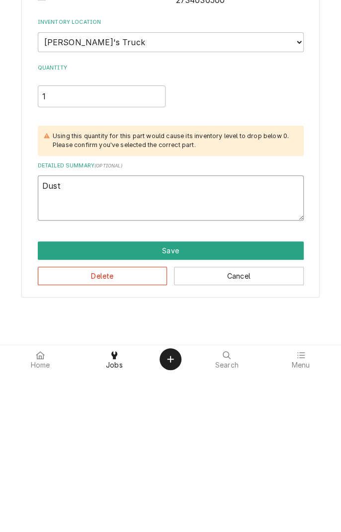
type textarea "Dust"
type textarea "x"
type textarea "Dust g"
type textarea "x"
type textarea "Dust gu"
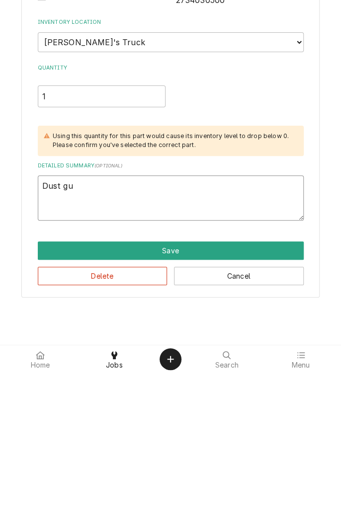
type textarea "x"
type textarea "Dust gua"
type textarea "x"
type textarea "Dust guar"
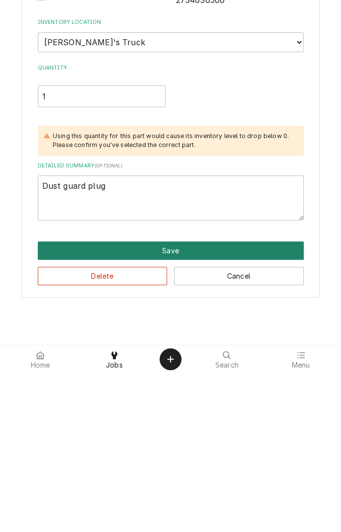
click at [174, 410] on button "Save" at bounding box center [171, 409] width 266 height 18
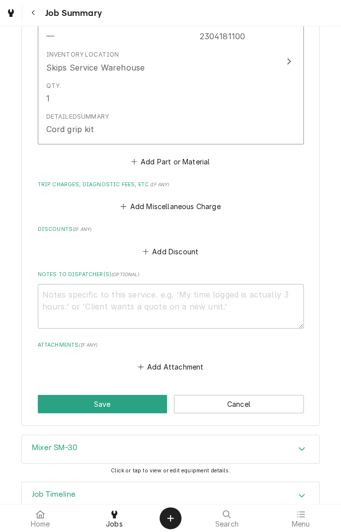
scroll to position [739, 0]
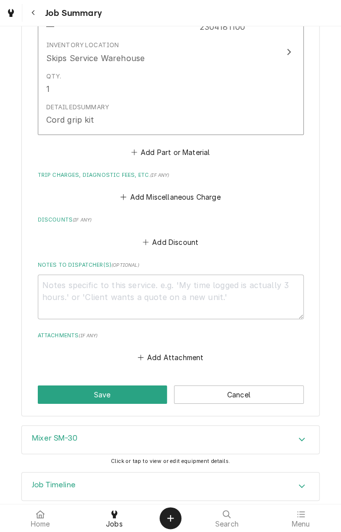
click at [202, 145] on button "Add Part or Material" at bounding box center [170, 152] width 82 height 14
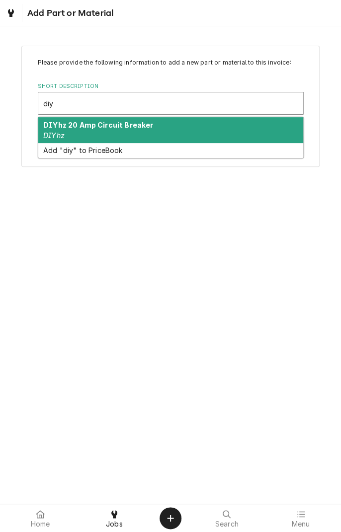
click at [126, 133] on div "DIYhz 20 Amp Circuit Breaker DIYhz" at bounding box center [170, 130] width 265 height 26
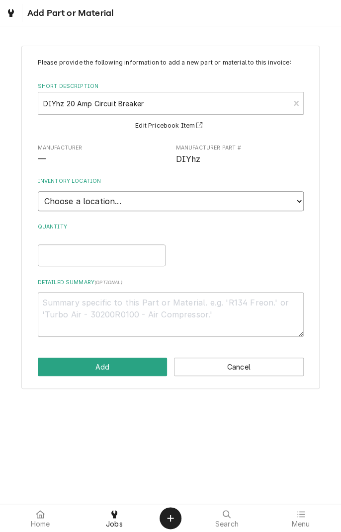
click at [294, 208] on select "Choose a location... Gino's Truck Jason's Truck Skips Service Warehouse" at bounding box center [171, 201] width 266 height 20
click at [38, 191] on select "Choose a location... Gino's Truck Jason's Truck Skips Service Warehouse" at bounding box center [171, 201] width 266 height 20
click at [117, 254] on input "Quantity" at bounding box center [102, 255] width 128 height 22
click at [216, 313] on textarea "Detailed Summary ( optional )" at bounding box center [171, 314] width 266 height 45
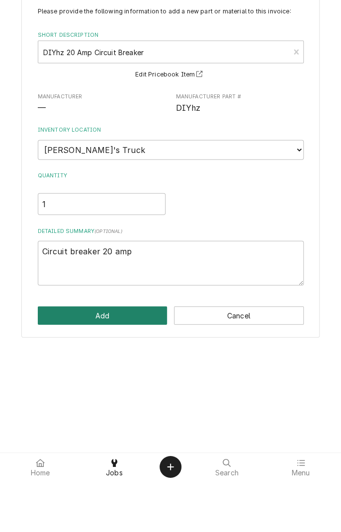
click at [132, 373] on button "Add" at bounding box center [103, 367] width 130 height 18
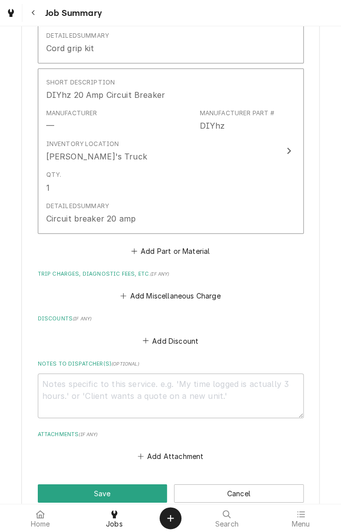
scroll to position [911, 0]
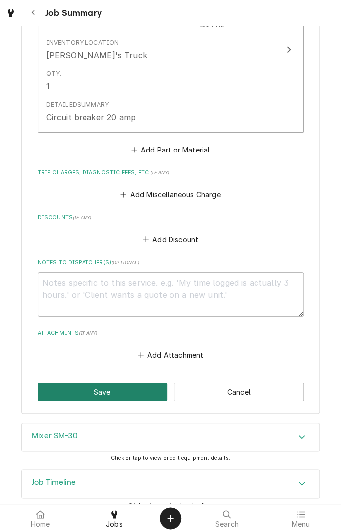
click at [129, 384] on button "Save" at bounding box center [103, 392] width 130 height 18
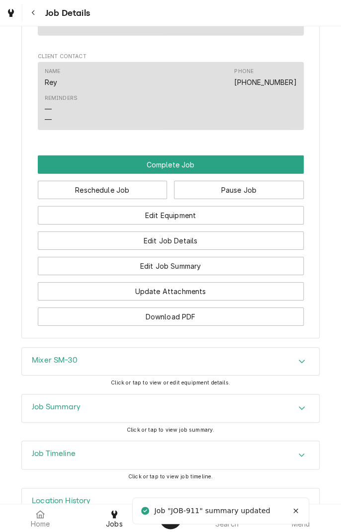
scroll to position [858, 0]
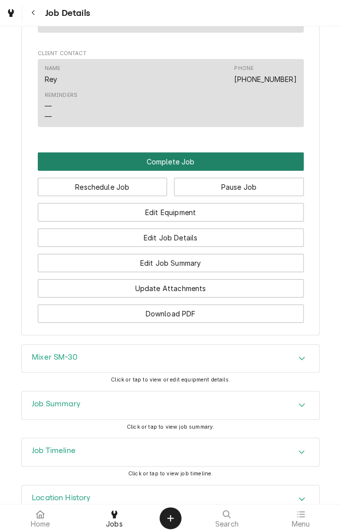
click at [207, 171] on button "Complete Job" at bounding box center [171, 161] width 266 height 18
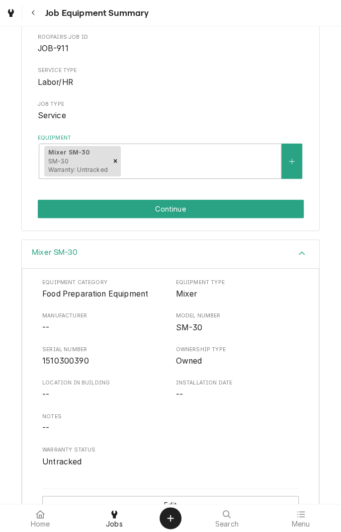
scroll to position [119, 0]
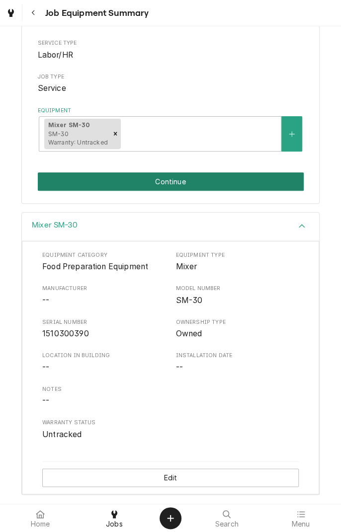
click at [226, 187] on button "Continue" at bounding box center [171, 181] width 266 height 18
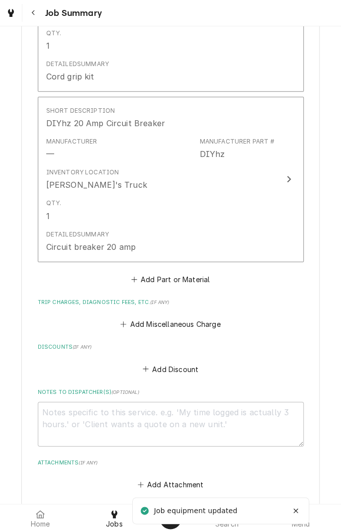
scroll to position [911, 0]
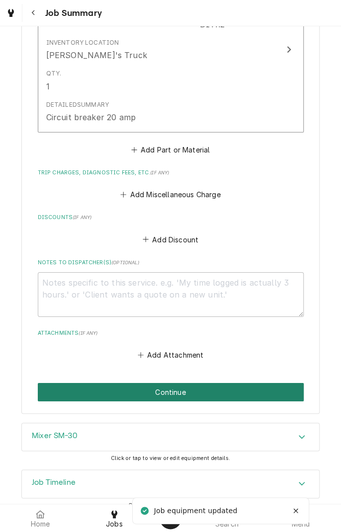
click at [184, 383] on button "Continue" at bounding box center [171, 392] width 266 height 18
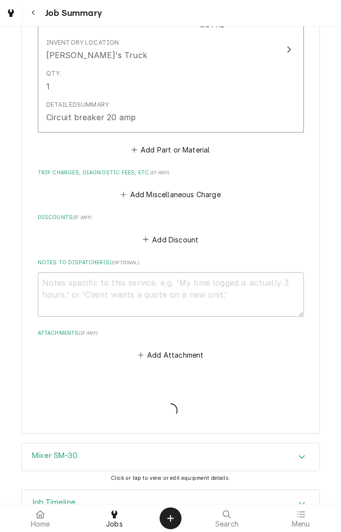
type textarea "x"
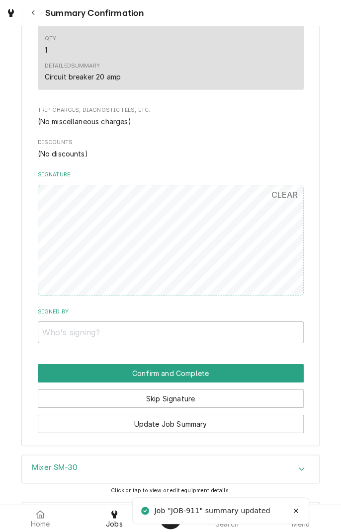
scroll to position [846, 0]
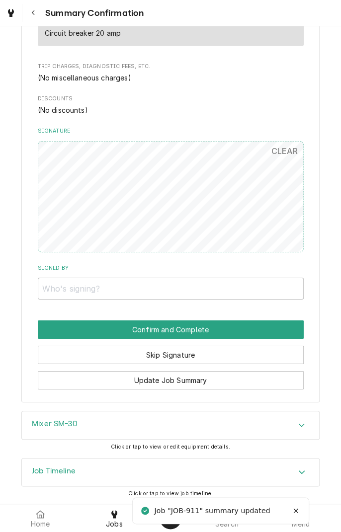
click at [202, 361] on button "Skip Signature" at bounding box center [171, 355] width 266 height 18
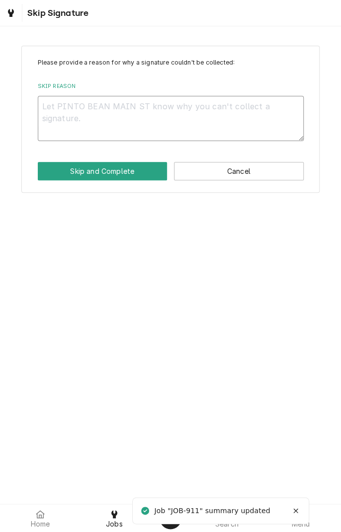
click at [208, 111] on textarea "Skip Reason" at bounding box center [171, 118] width 266 height 45
type textarea "x"
type textarea "I"
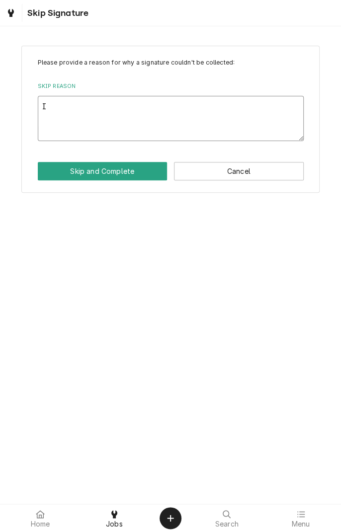
type textarea "x"
type textarea "In"
type textarea "x"
type textarea "In"
type textarea "x"
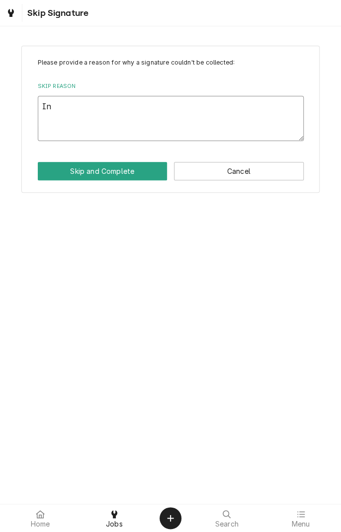
type textarea "In s"
type textarea "x"
type textarea "In sh"
type textarea "x"
type textarea "In sho"
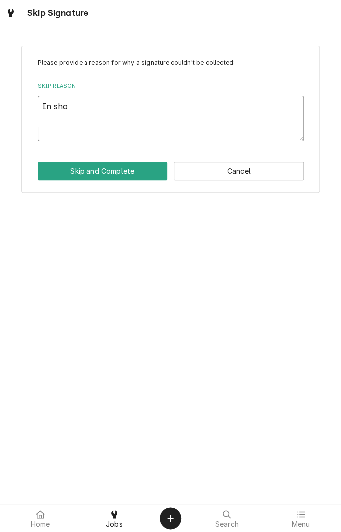
type textarea "x"
type textarea "In shop"
type textarea "x"
type textarea "In shop"
type textarea "x"
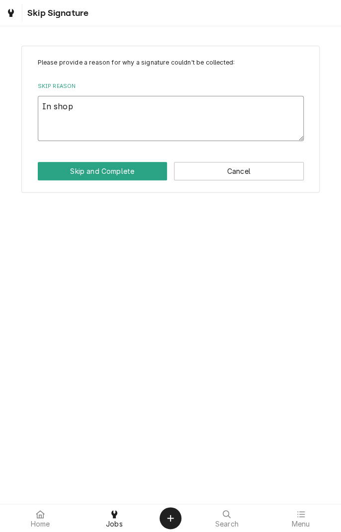
type textarea "In shop s"
type textarea "x"
type textarea "In shop se"
type textarea "x"
type textarea "In shop ser"
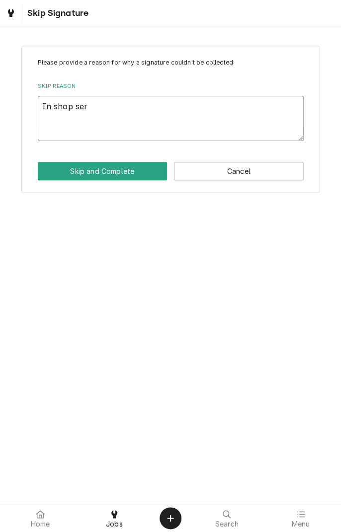
type textarea "x"
type textarea "In shop serv"
type textarea "x"
type textarea "In shop servi"
type textarea "x"
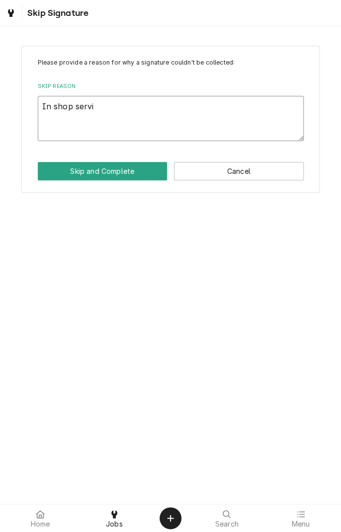
type textarea "In shop servic"
type textarea "x"
type textarea "In shop service"
type textarea "x"
type textarea "In shop service"
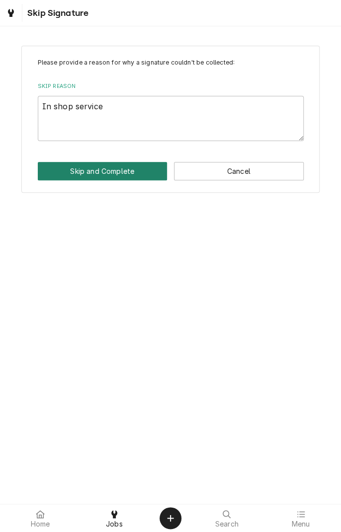
click at [128, 176] on button "Skip and Complete" at bounding box center [103, 171] width 130 height 18
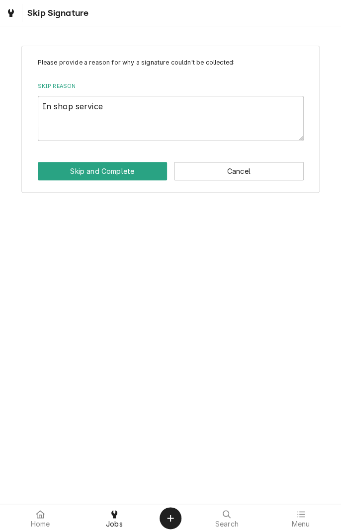
type textarea "x"
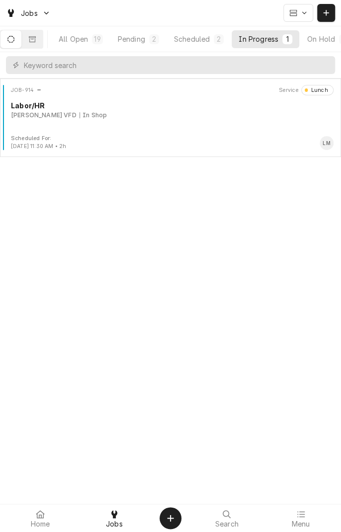
click at [111, 518] on icon at bounding box center [114, 514] width 6 height 8
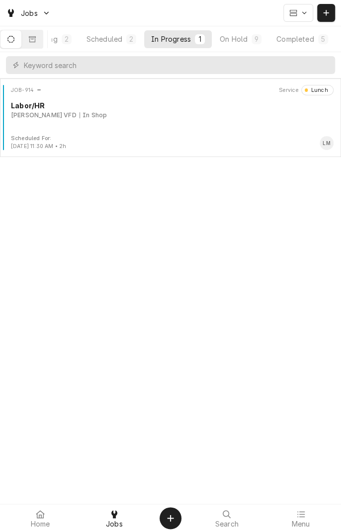
click at [243, 42] on div "On Hold" at bounding box center [234, 39] width 28 height 10
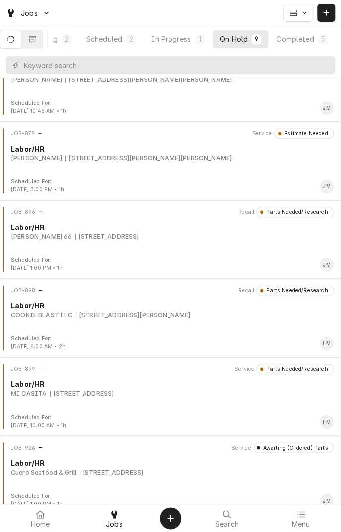
scroll to position [281, 0]
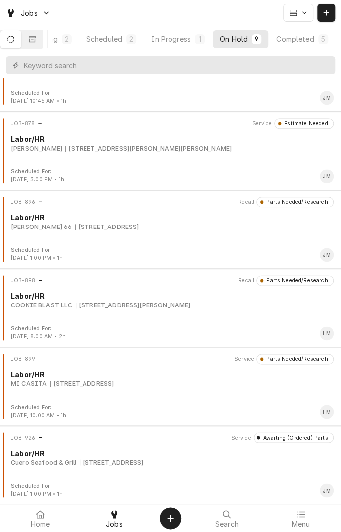
click at [90, 387] on div "[STREET_ADDRESS]" at bounding box center [82, 383] width 64 height 9
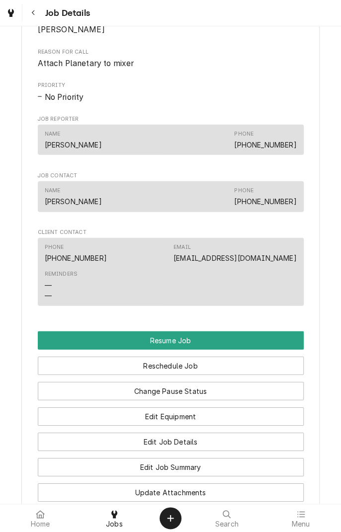
scroll to position [666, 0]
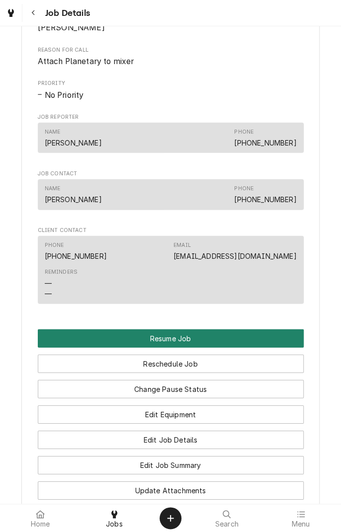
click at [172, 348] on button "Resume Job" at bounding box center [171, 338] width 266 height 18
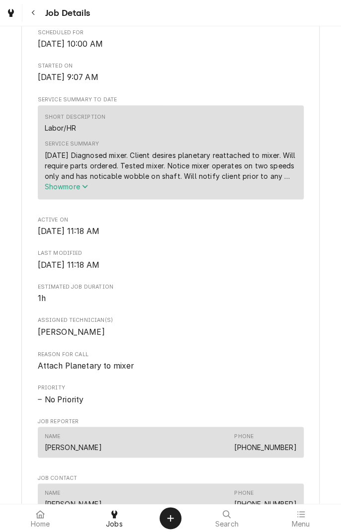
scroll to position [285, 0]
